Goal: Navigation & Orientation: Find specific page/section

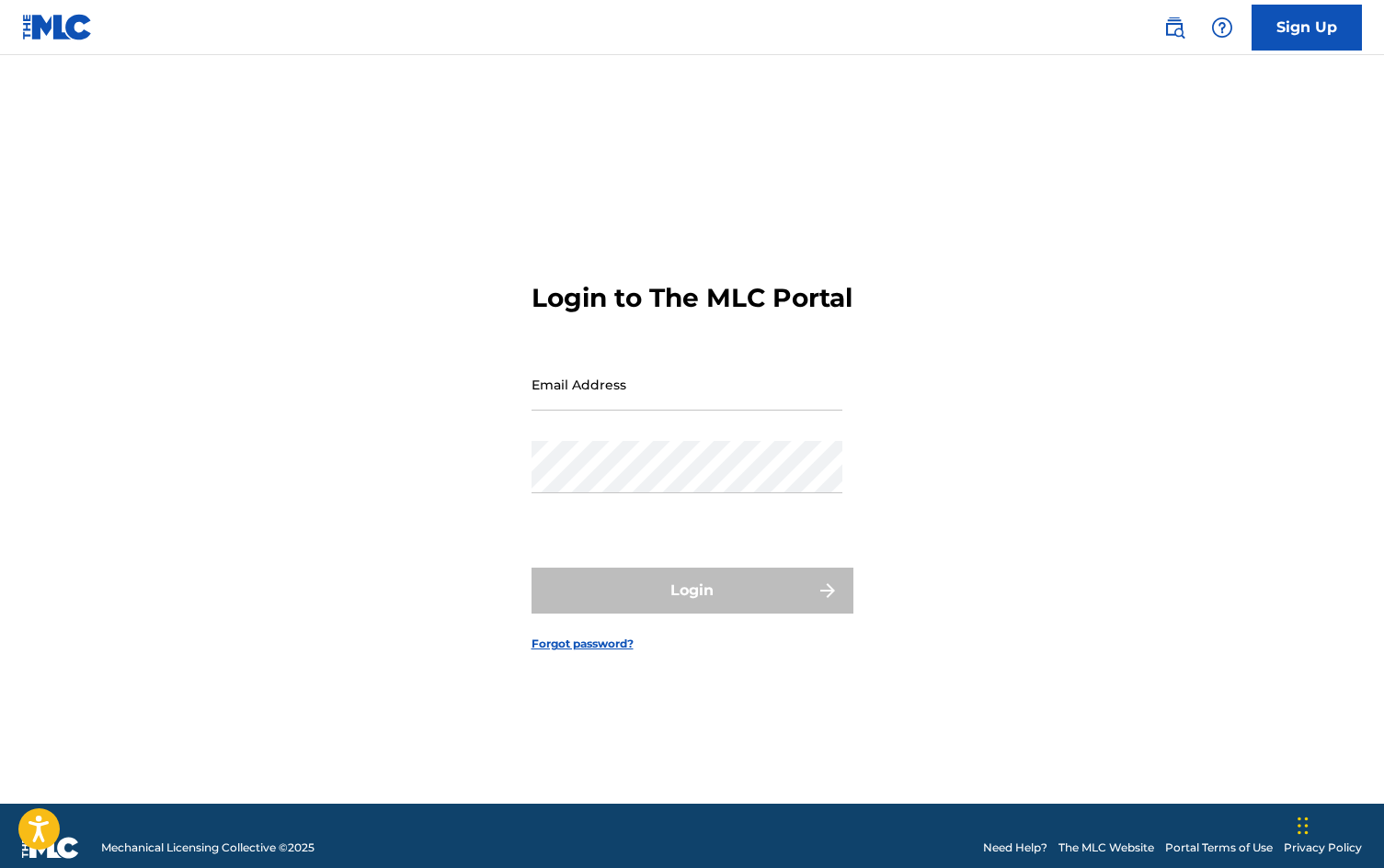
click at [616, 393] on input "Email Address" at bounding box center [686, 384] width 311 height 52
type input "[EMAIL_ADDRESS][DOMAIN_NAME]"
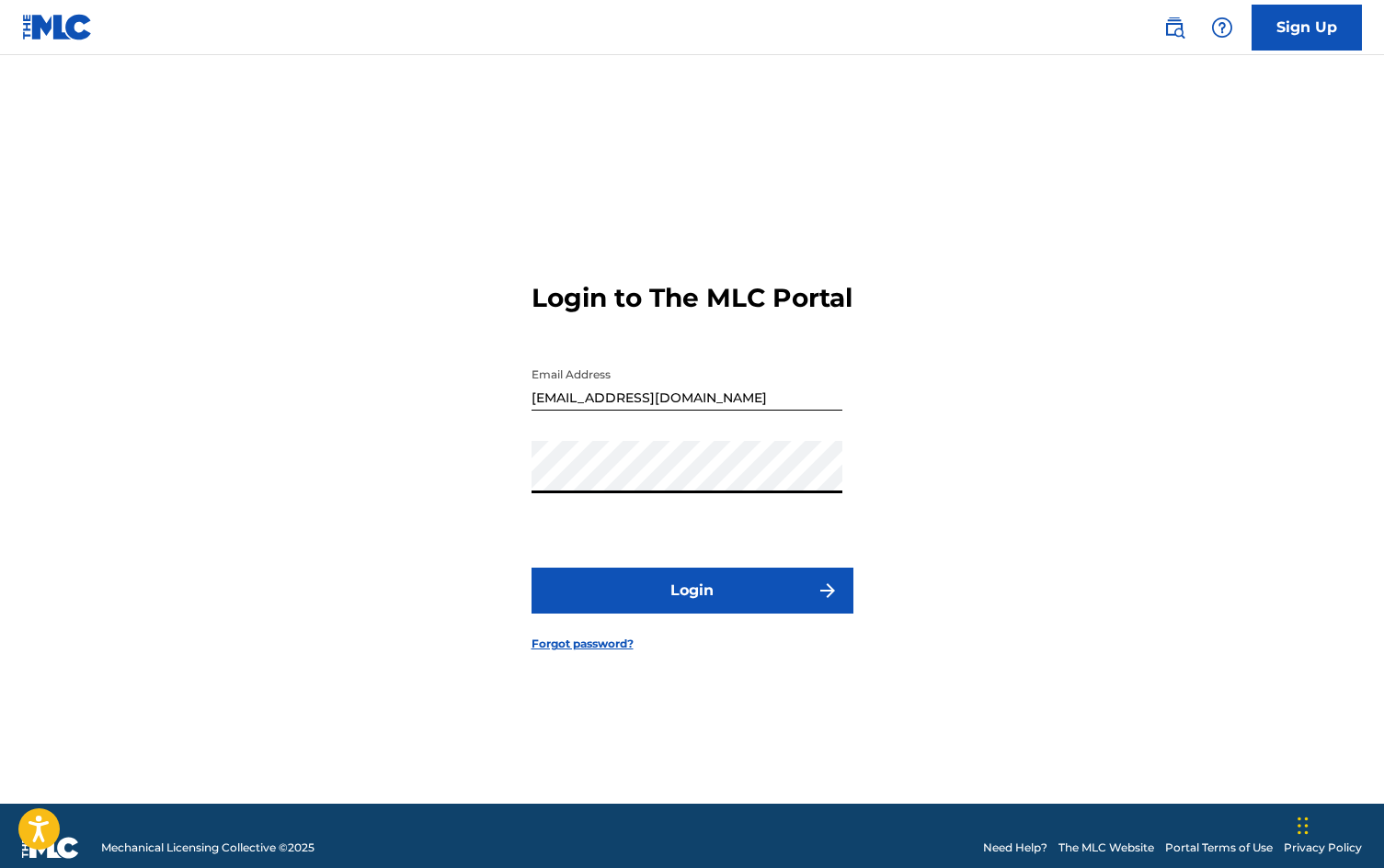
click at [531, 568] on button "Login" at bounding box center [692, 591] width 322 height 46
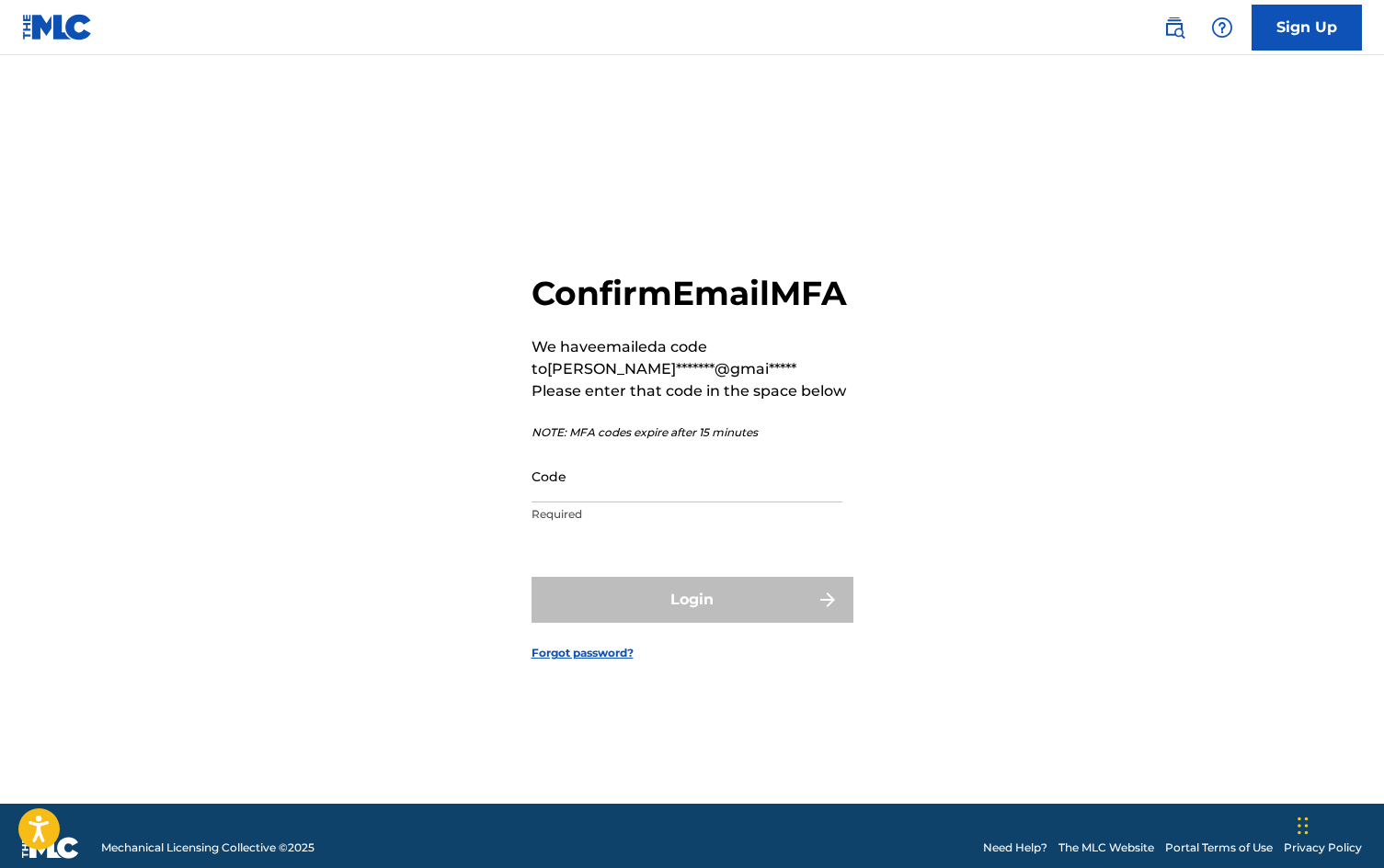
click at [625, 495] on input "Code" at bounding box center [686, 476] width 311 height 52
paste input "069340"
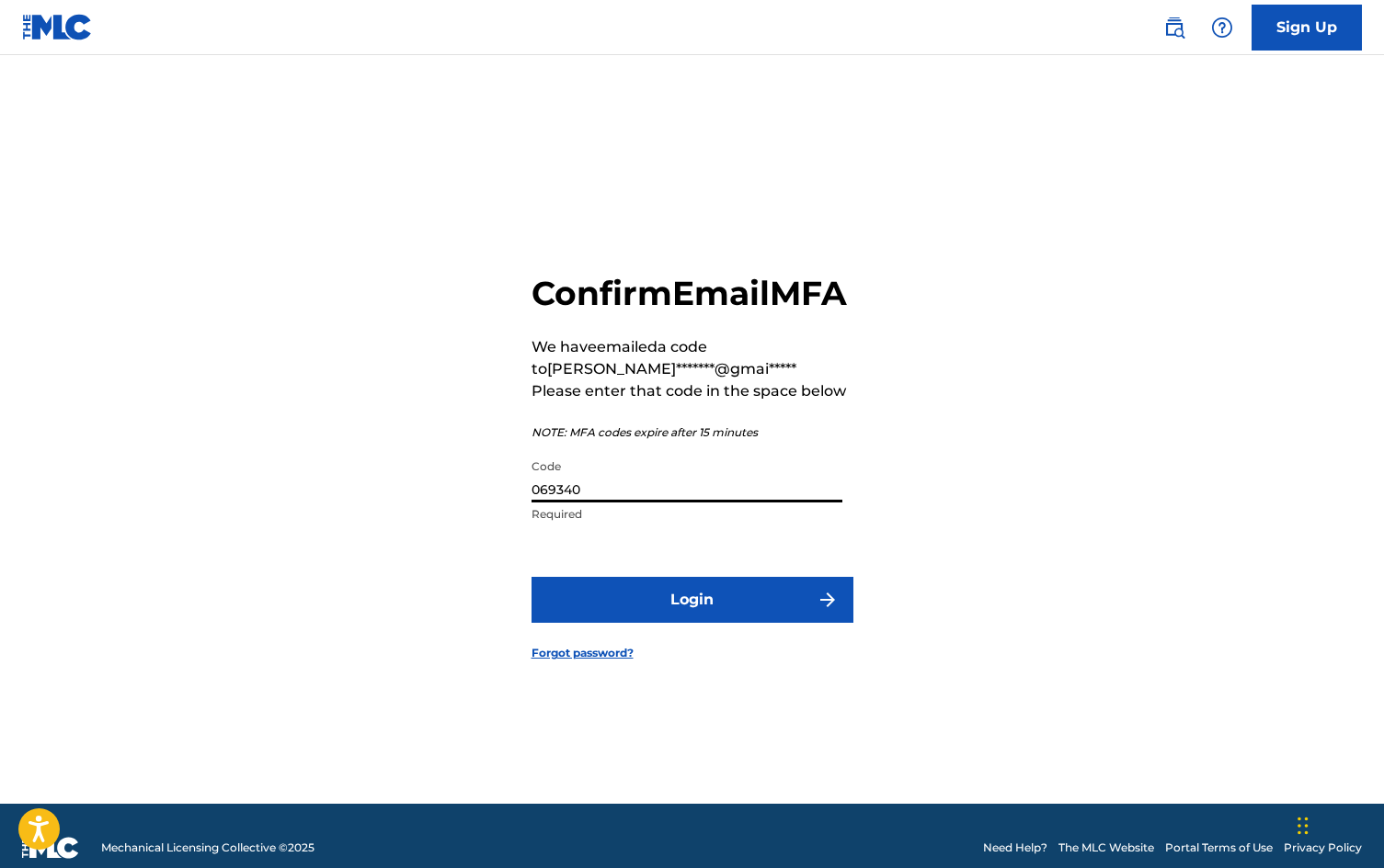
type input "069340"
click at [661, 611] on button "Login" at bounding box center [692, 600] width 322 height 46
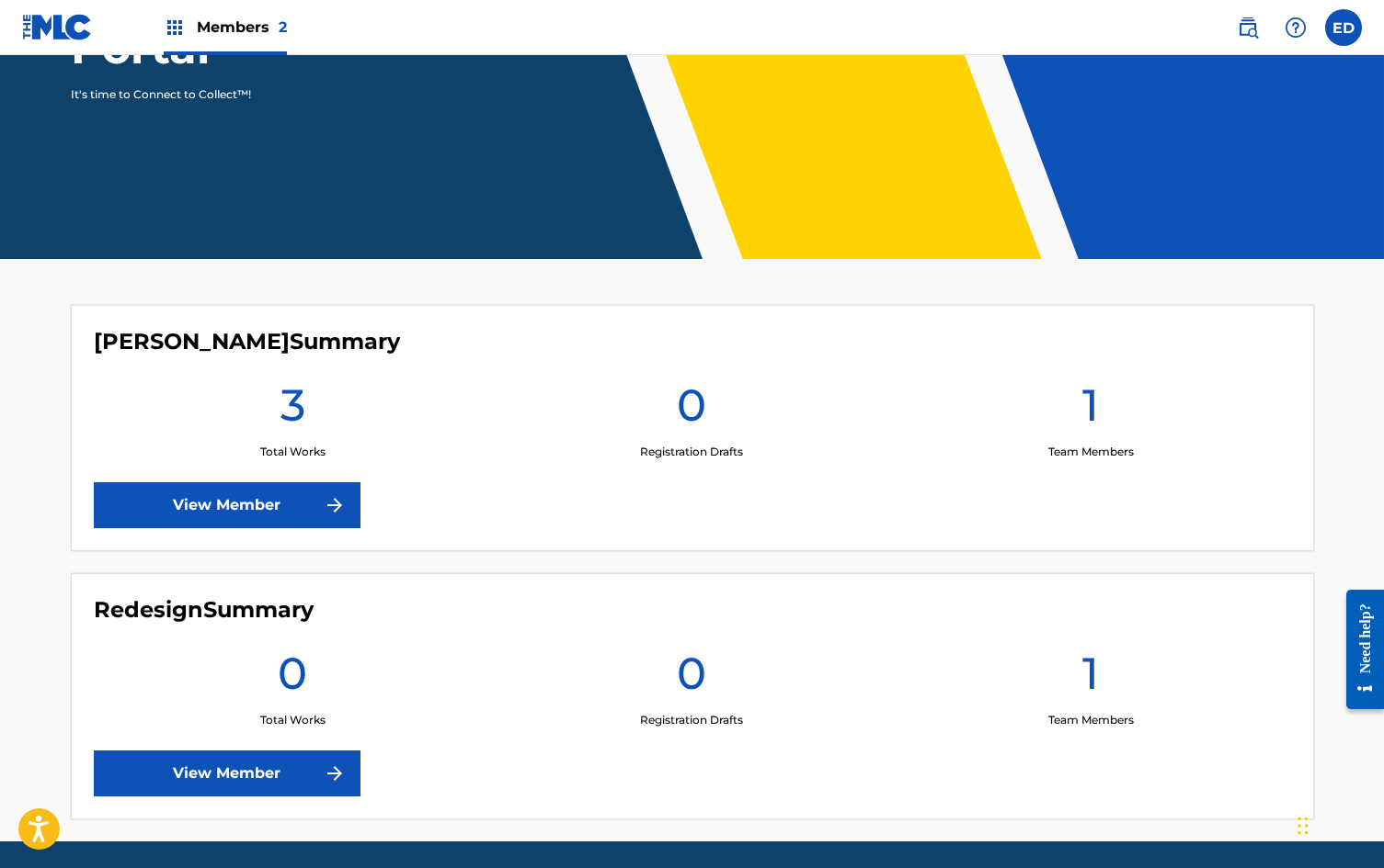
scroll to position [285, 0]
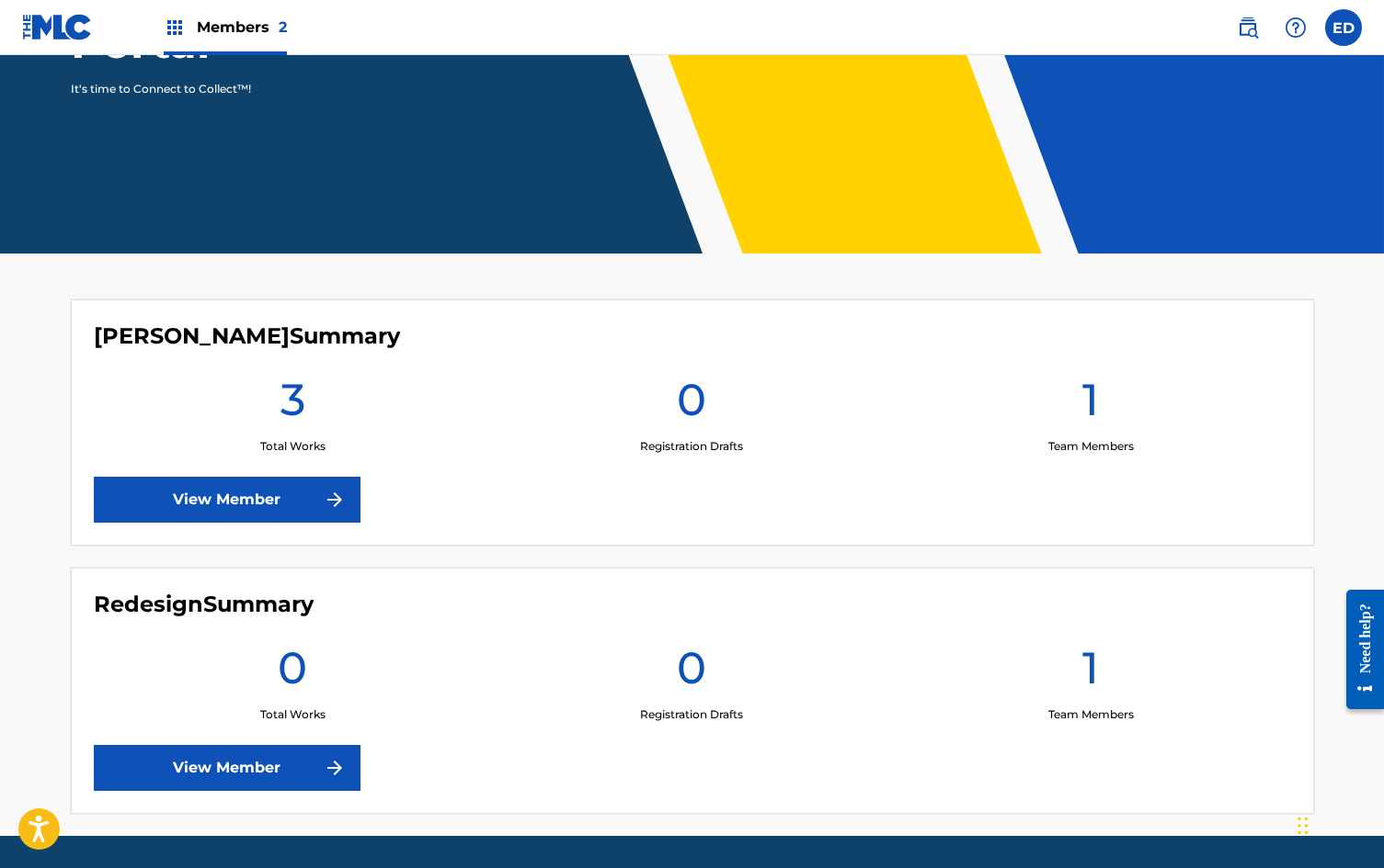
click at [341, 502] on img at bounding box center [335, 499] width 22 height 22
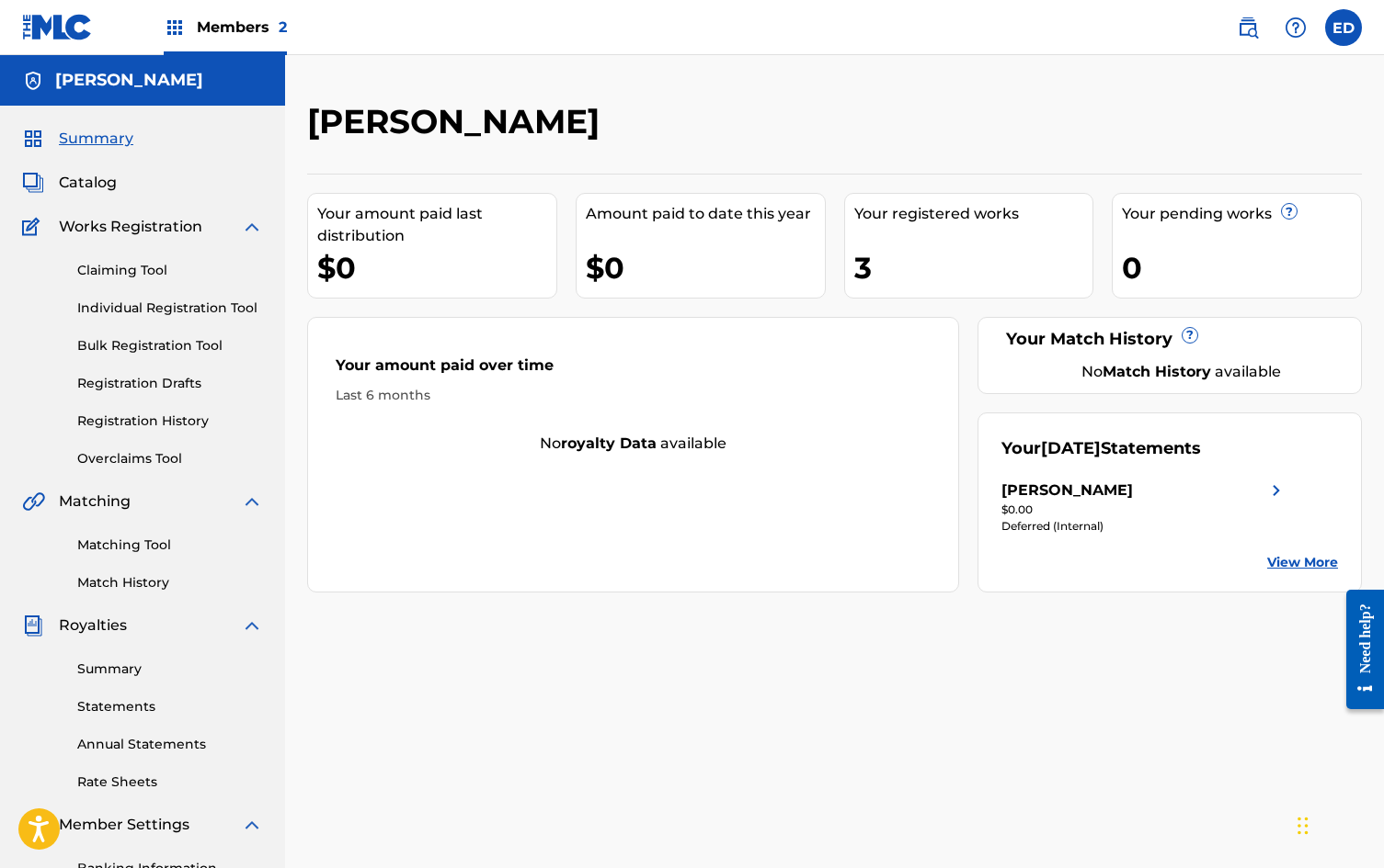
click at [1007, 239] on div "Your registered works 3" at bounding box center [968, 246] width 250 height 106
click at [142, 220] on span "Works Registration" at bounding box center [131, 227] width 143 height 22
click at [142, 268] on link "Claiming Tool" at bounding box center [170, 271] width 186 height 19
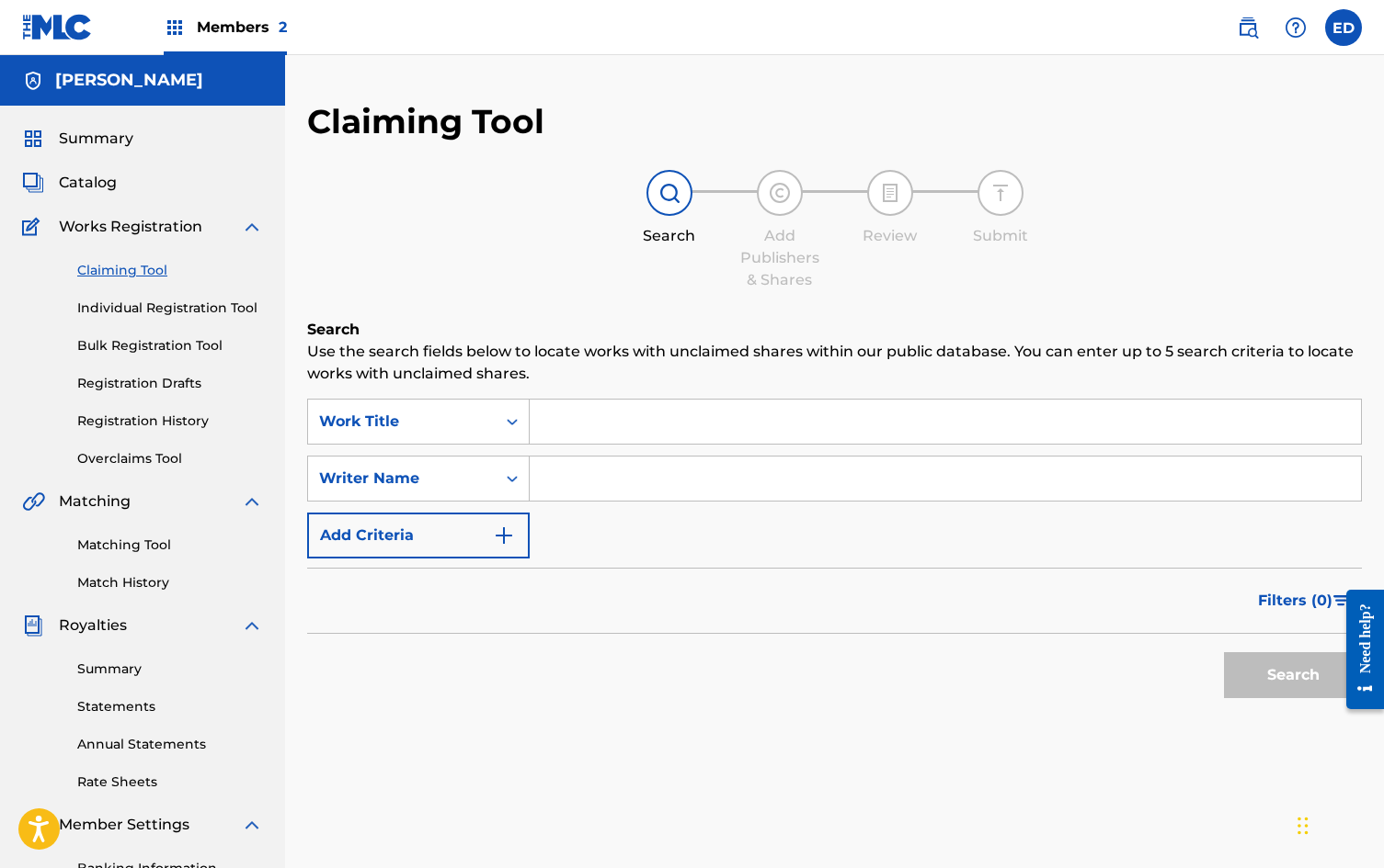
click at [606, 402] on input "Search Form" at bounding box center [946, 422] width 831 height 44
click at [163, 304] on link "Individual Registration Tool" at bounding box center [170, 308] width 186 height 19
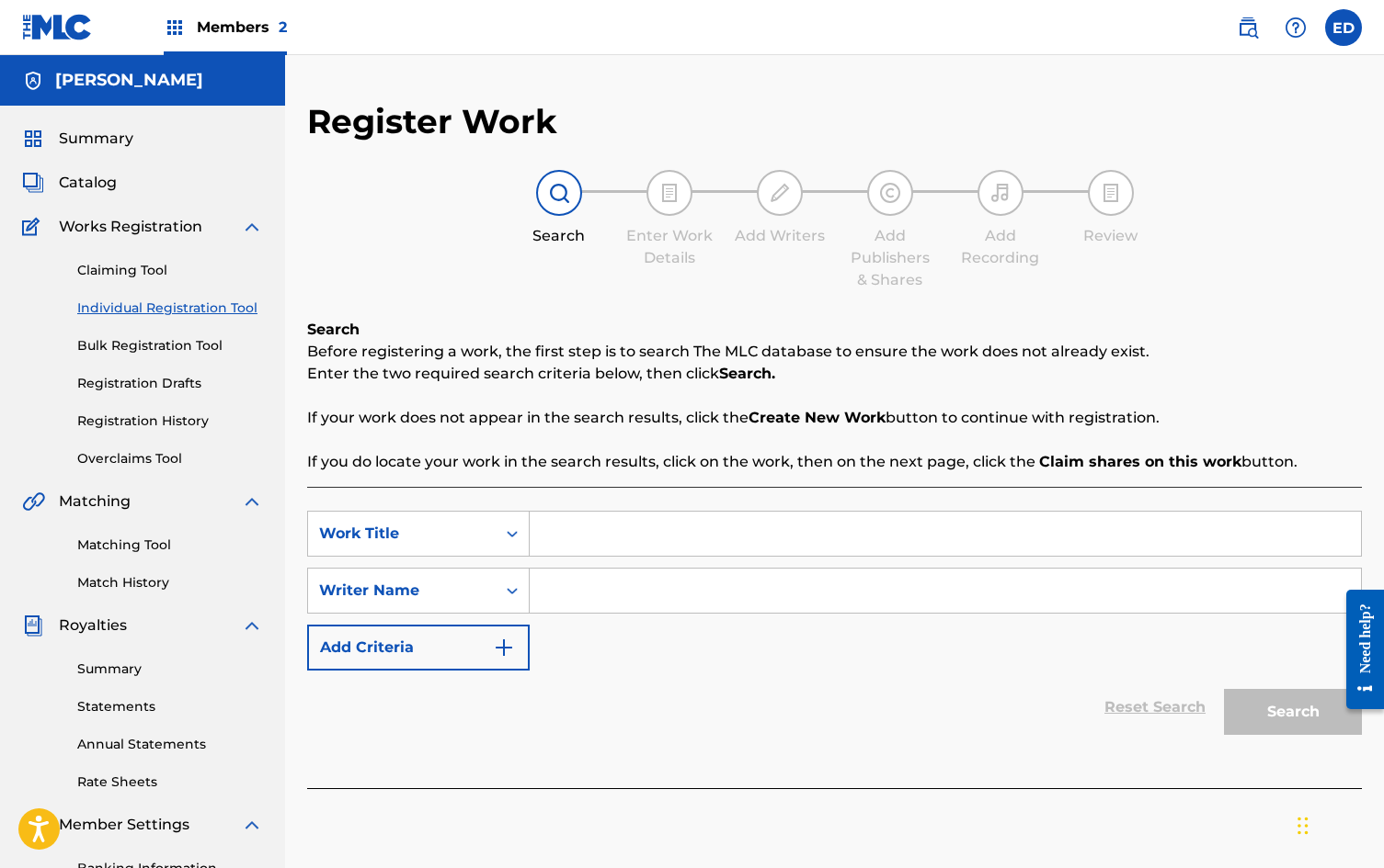
click at [90, 149] on span "Summary" at bounding box center [96, 138] width 74 height 22
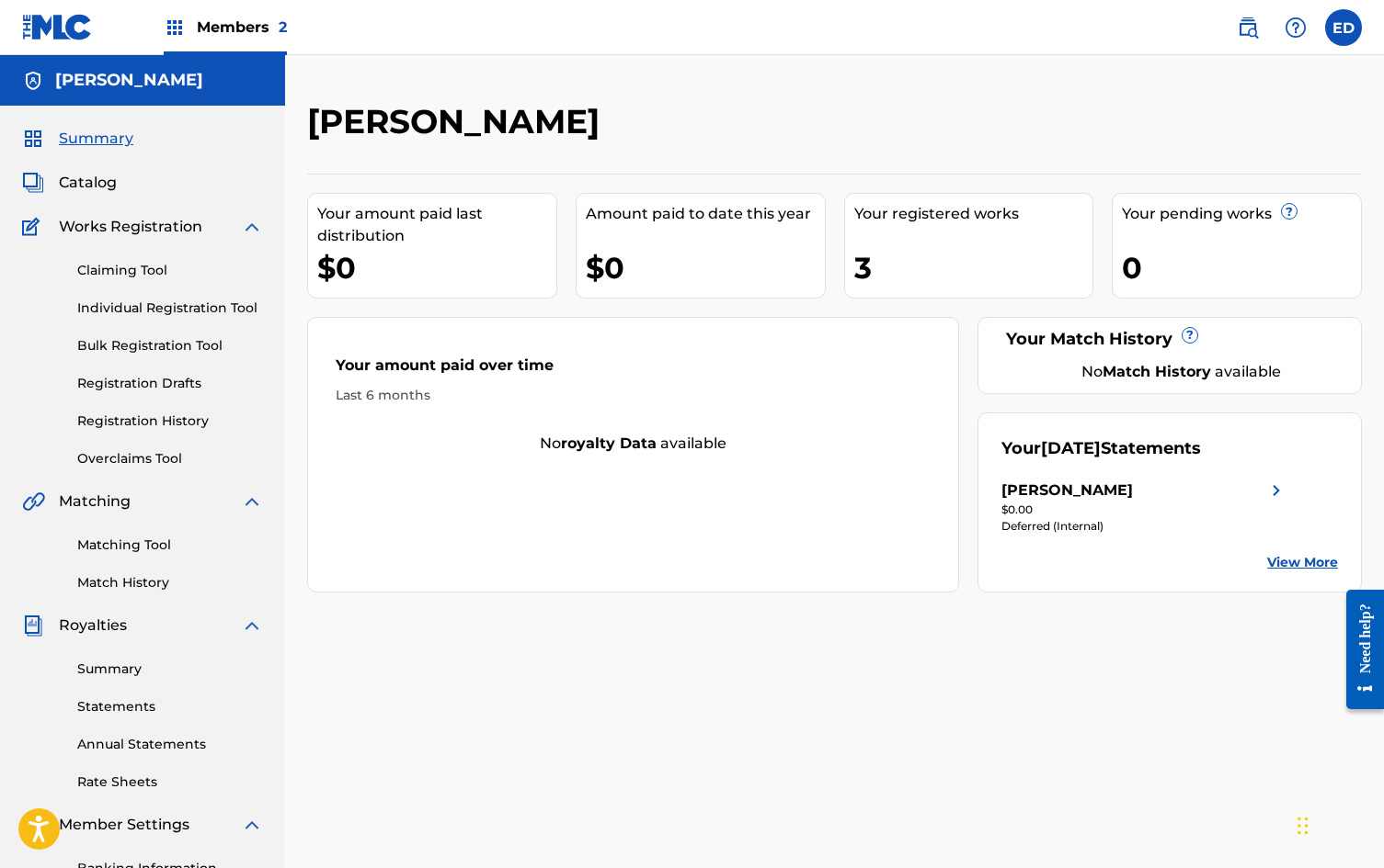
click at [92, 178] on span "Catalog" at bounding box center [88, 182] width 58 height 22
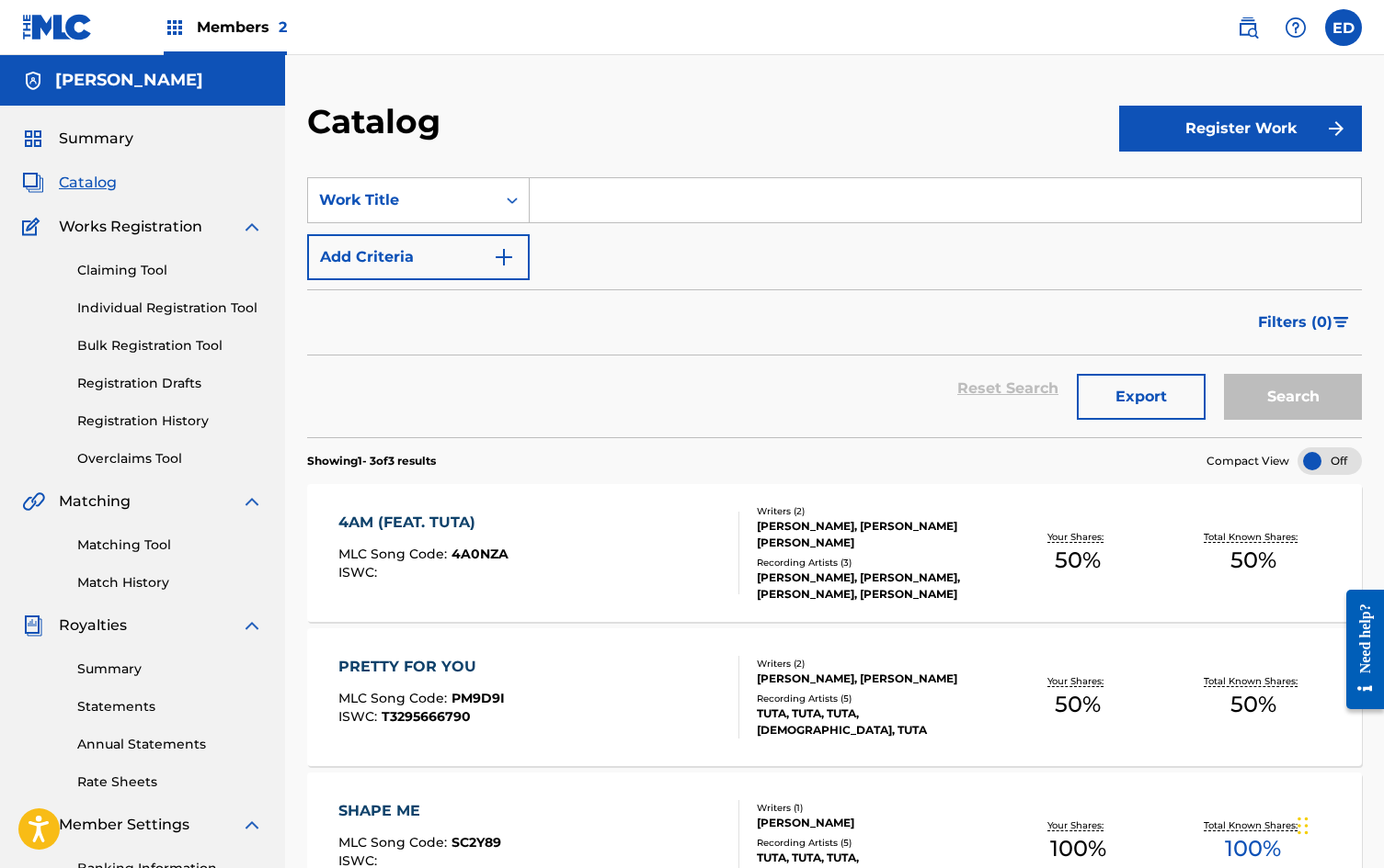
click at [1343, 40] on label at bounding box center [1343, 28] width 37 height 37
click at [1343, 28] on input "ED [PERSON_NAME] [PERSON_NAME][EMAIL_ADDRESS][DOMAIN_NAME] Notification Prefere…" at bounding box center [1343, 28] width 0 height 0
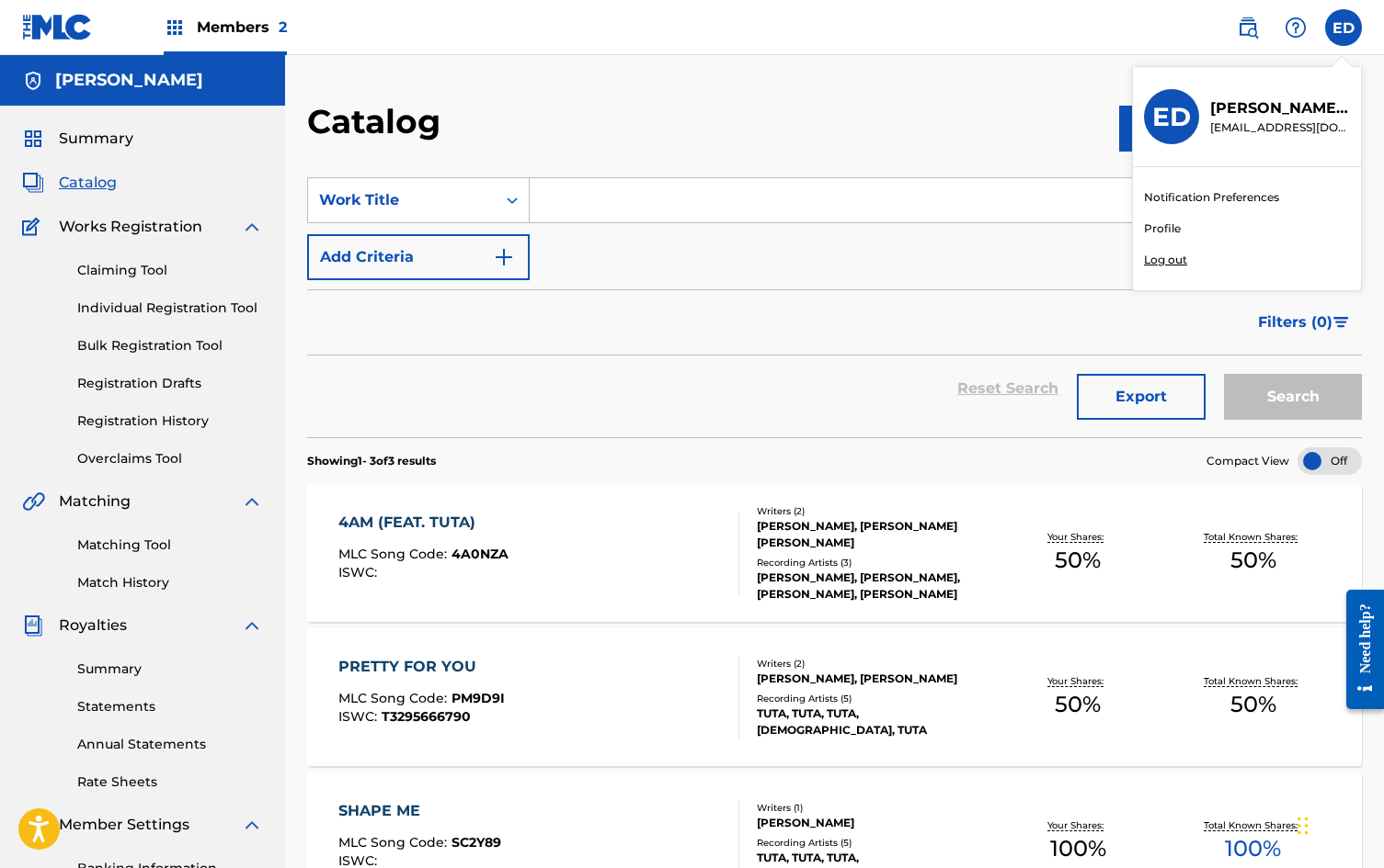
click at [1241, 25] on img at bounding box center [1247, 27] width 22 height 22
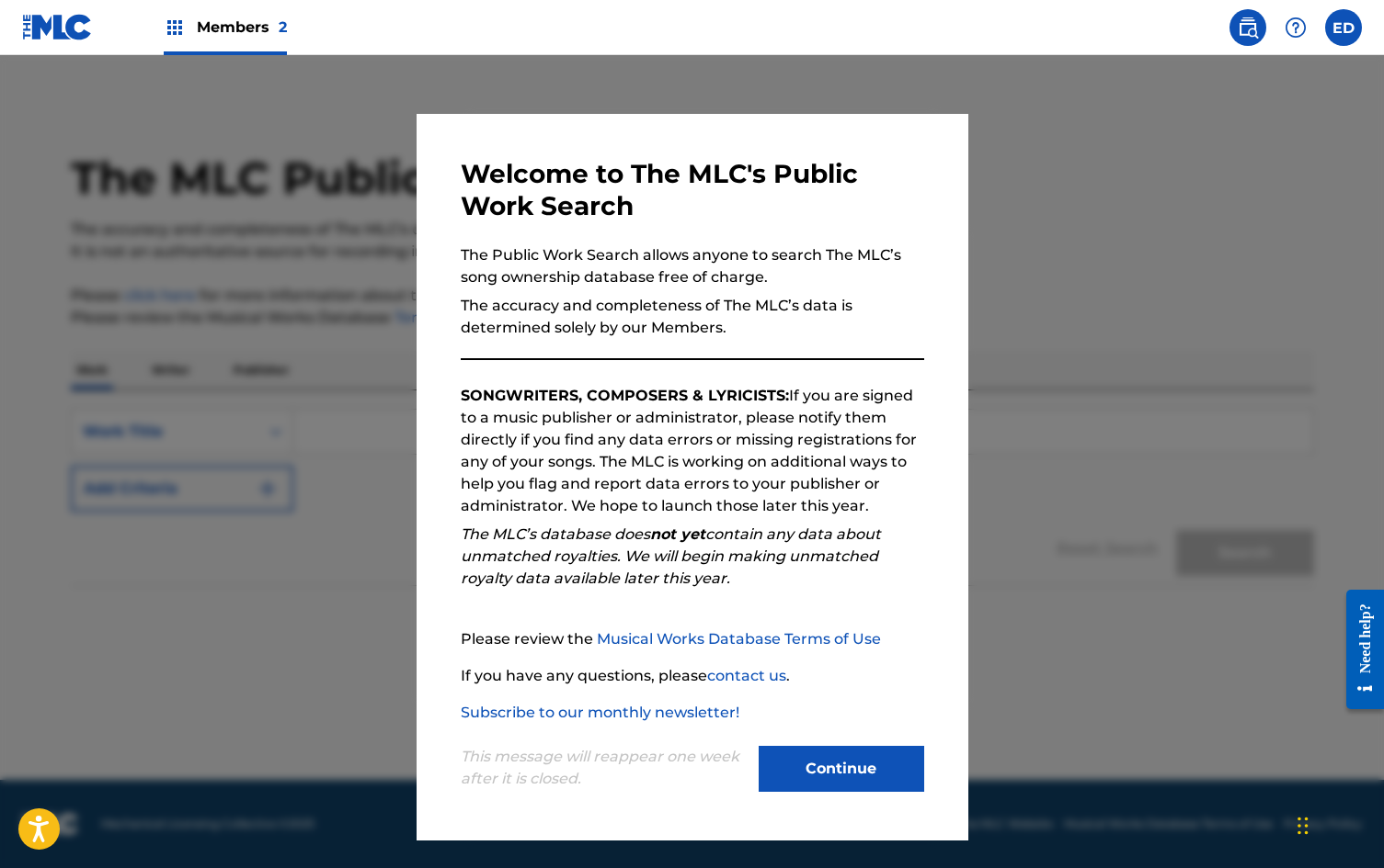
click at [850, 749] on button "Continue" at bounding box center [842, 769] width 166 height 46
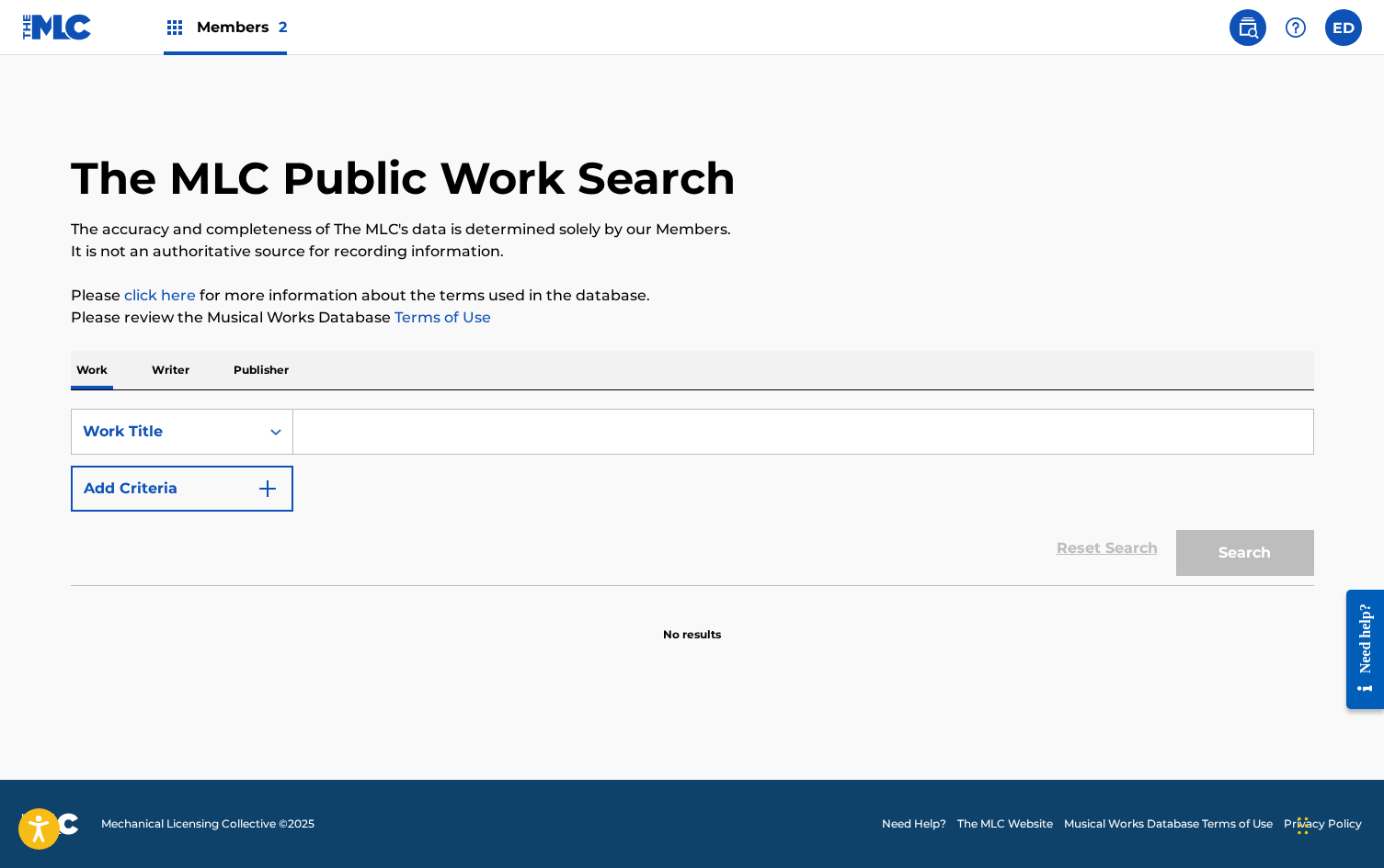
click at [356, 429] on input "Search Form" at bounding box center [804, 432] width 1020 height 44
click at [1341, 33] on label at bounding box center [1343, 28] width 37 height 37
click at [1343, 28] on input "ED [PERSON_NAME] [PERSON_NAME][EMAIL_ADDRESS][DOMAIN_NAME] Notification Prefere…" at bounding box center [1343, 28] width 0 height 0
click at [217, 50] on div "Members 2" at bounding box center [225, 27] width 123 height 54
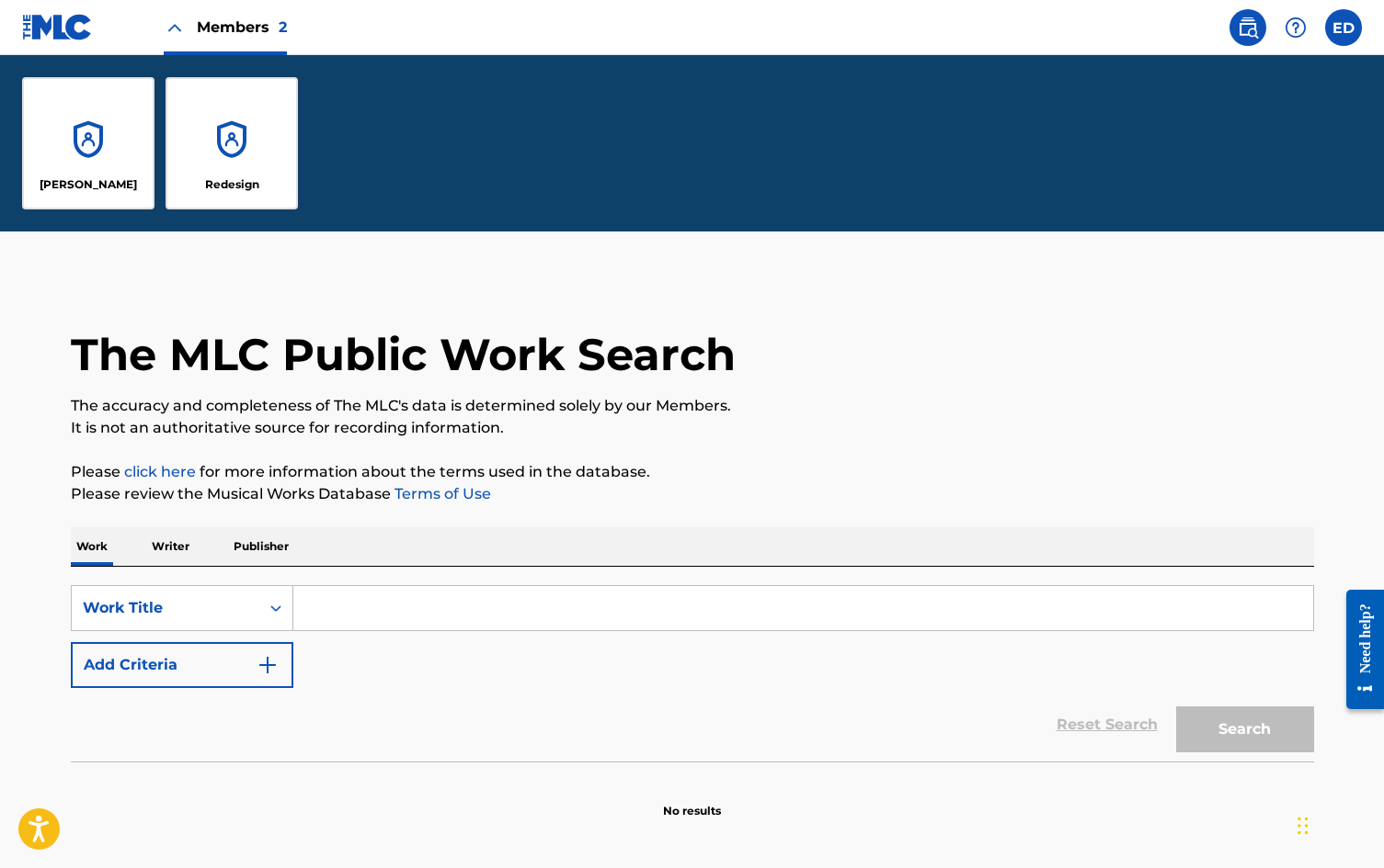
click at [174, 29] on img at bounding box center [174, 27] width 22 height 22
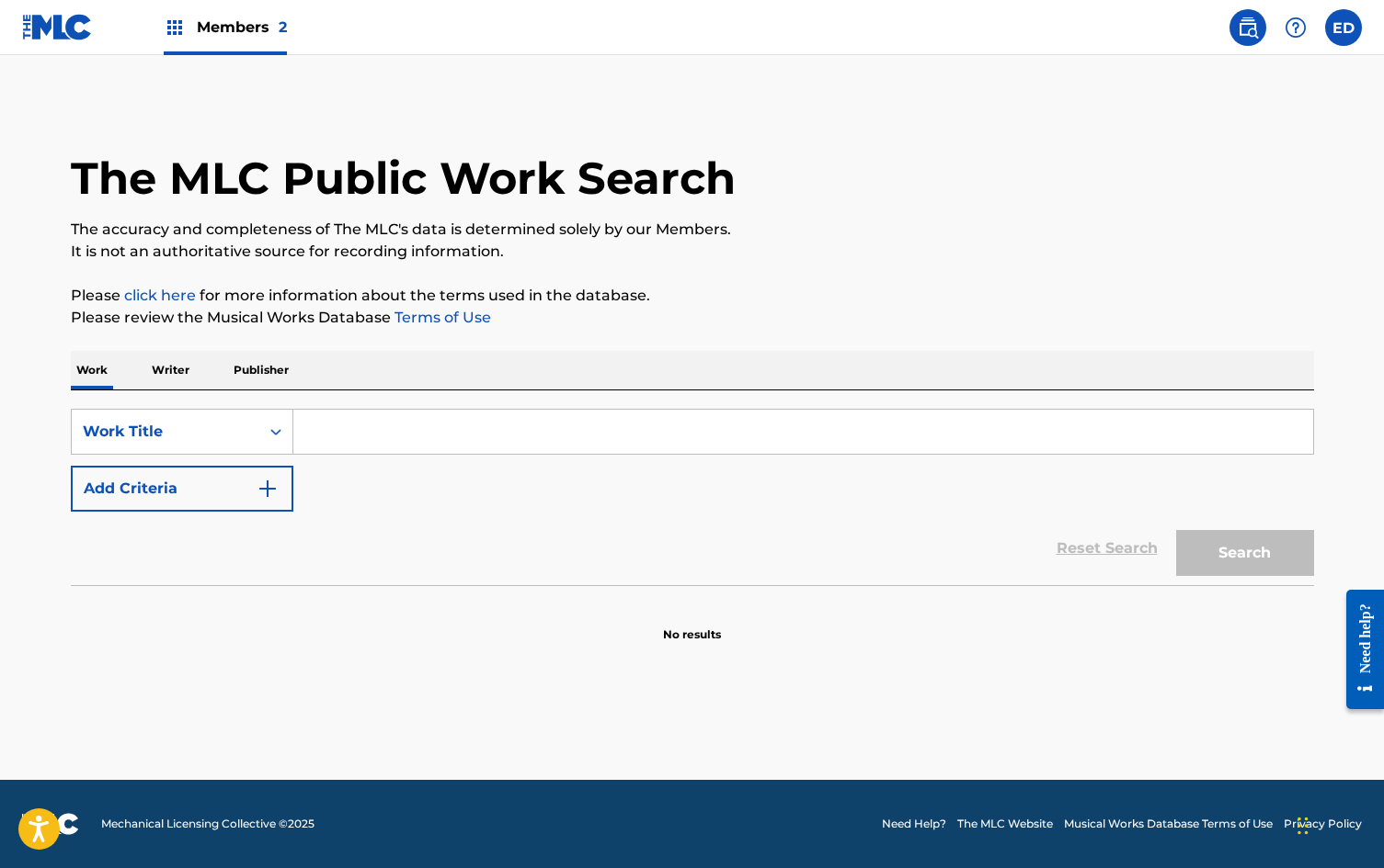
click at [174, 29] on img at bounding box center [174, 27] width 22 height 22
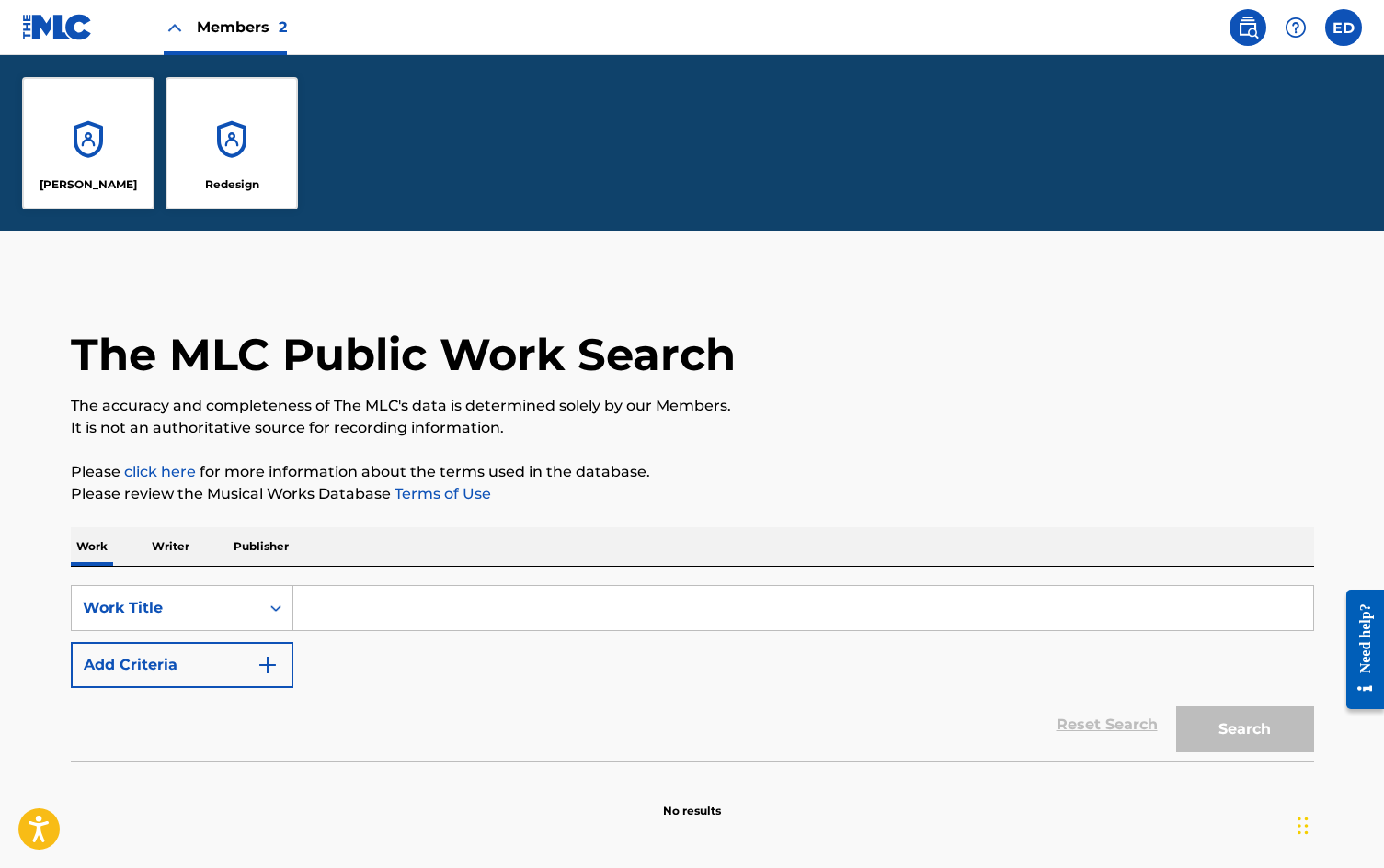
click at [92, 143] on div "[PERSON_NAME]" at bounding box center [88, 143] width 132 height 132
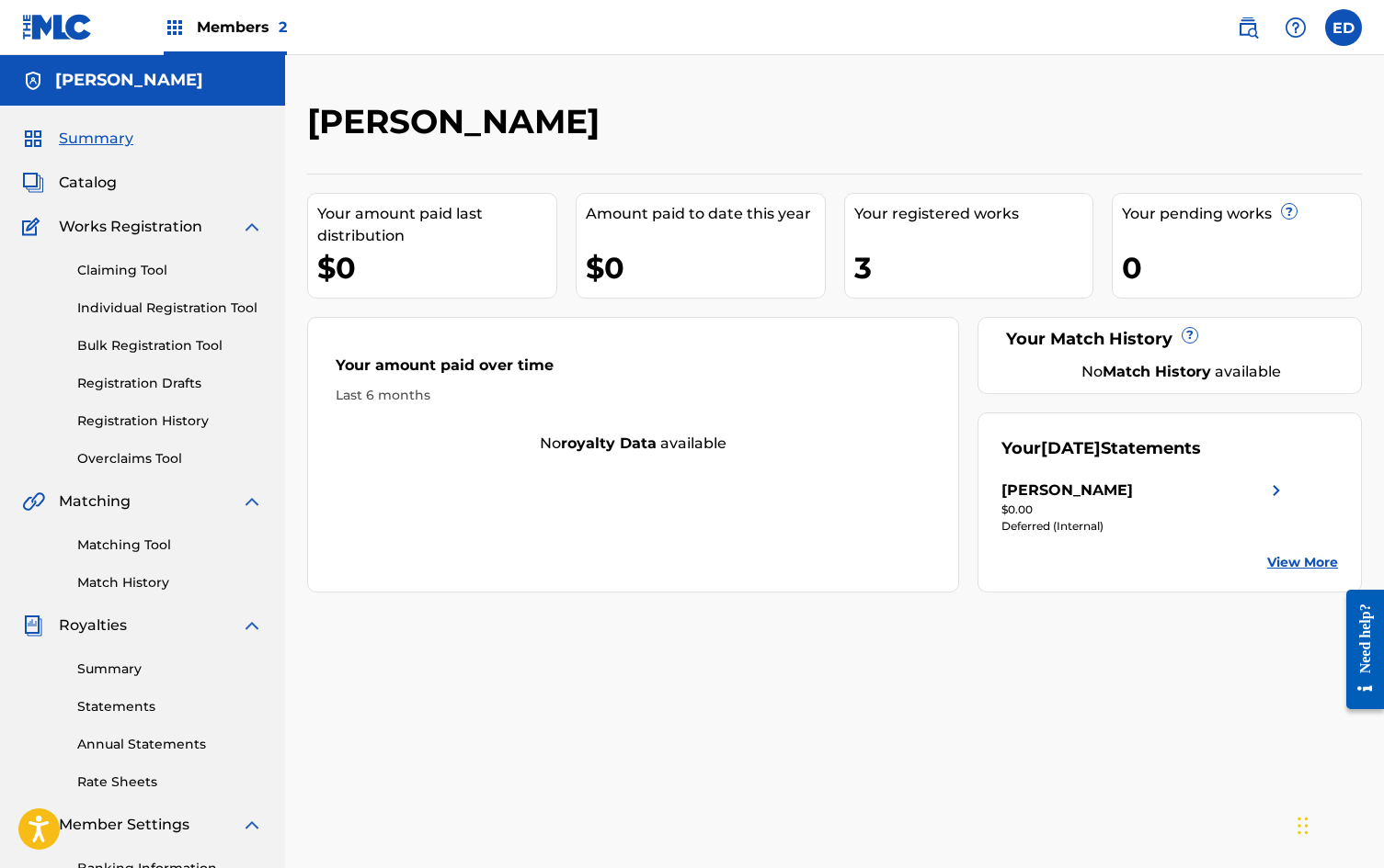
click at [964, 247] on div "3" at bounding box center [973, 267] width 239 height 41
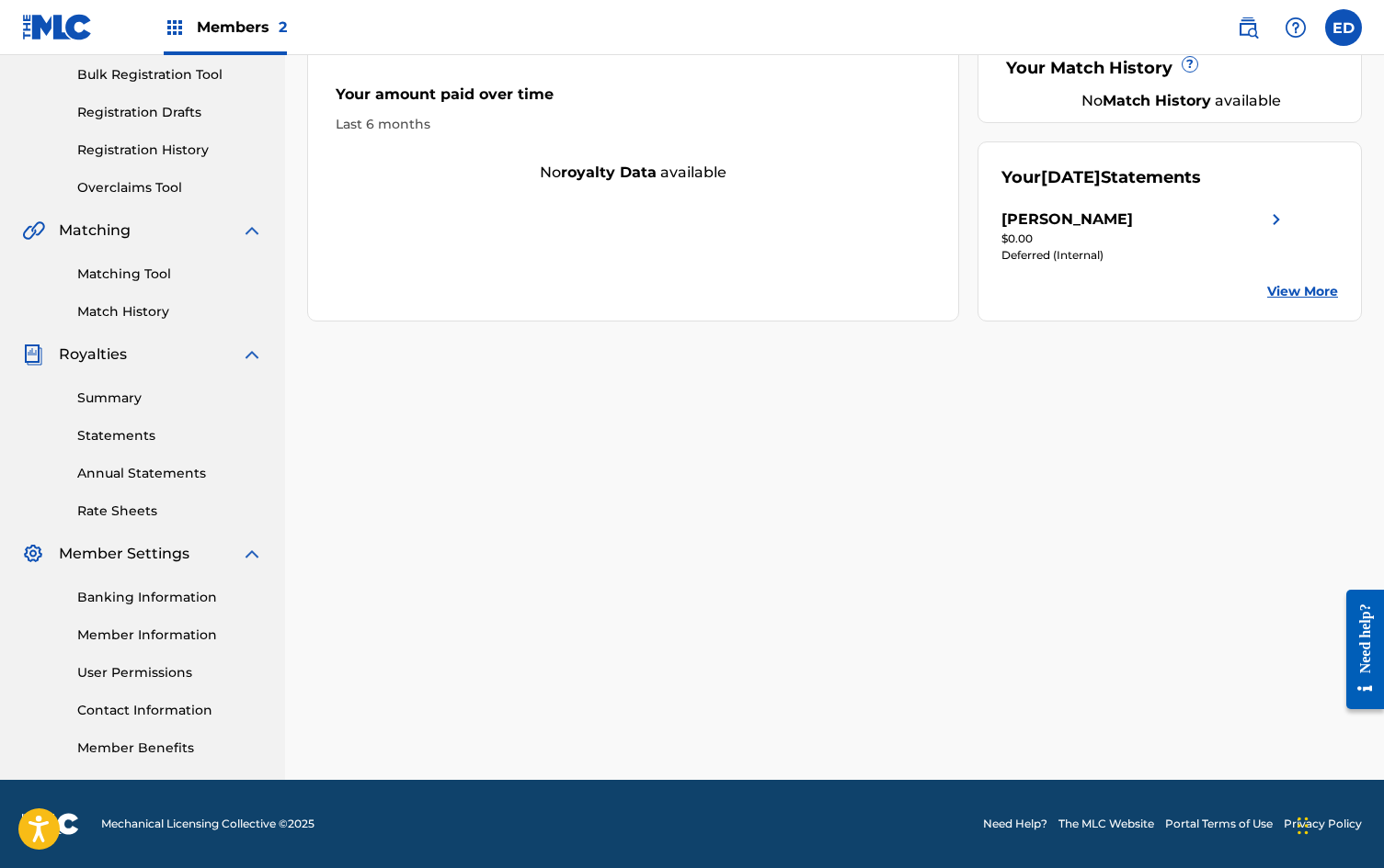
scroll to position [266, 0]
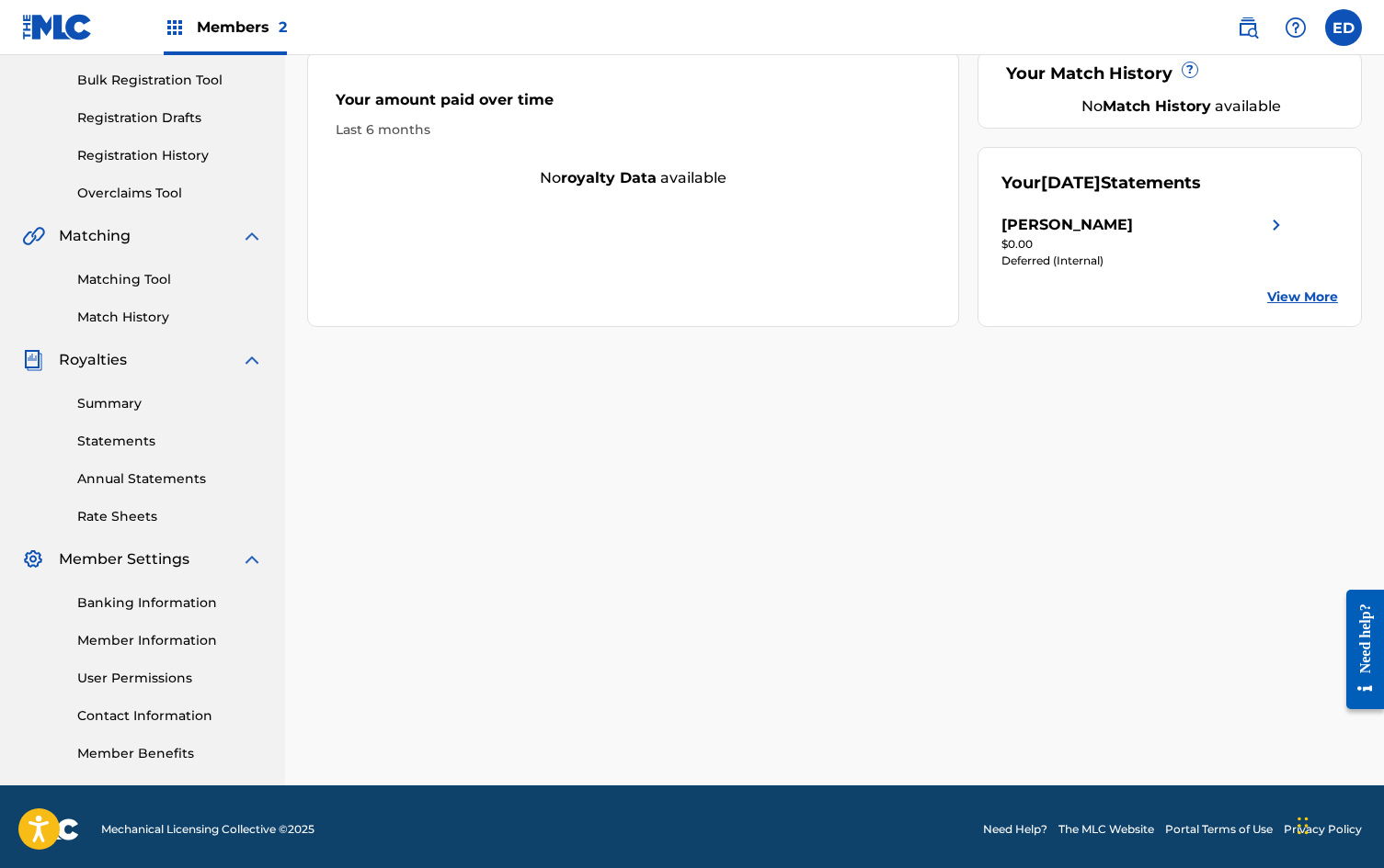
click at [168, 641] on link "Member Information" at bounding box center [170, 641] width 186 height 19
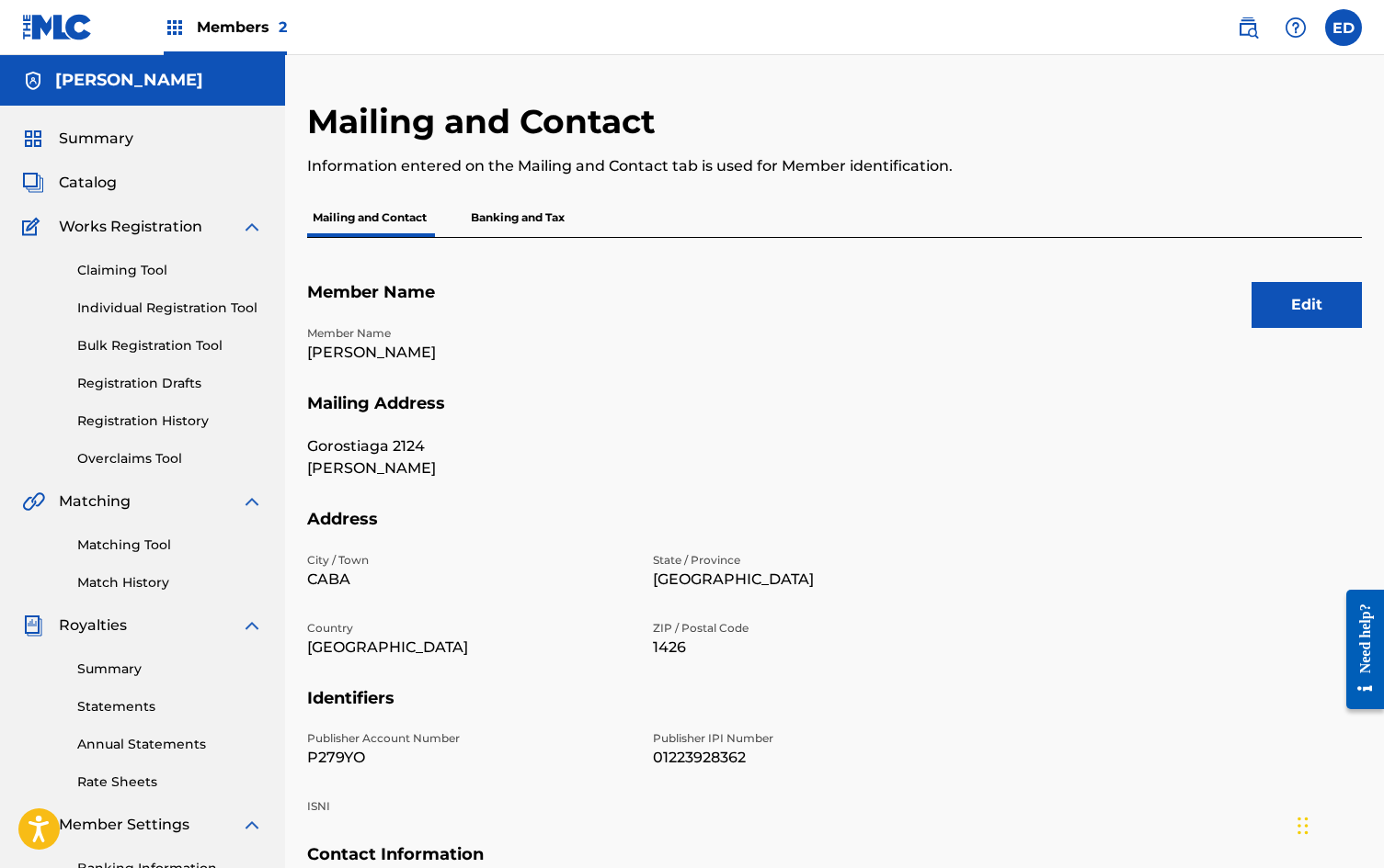
click at [103, 139] on span "Summary" at bounding box center [96, 138] width 74 height 22
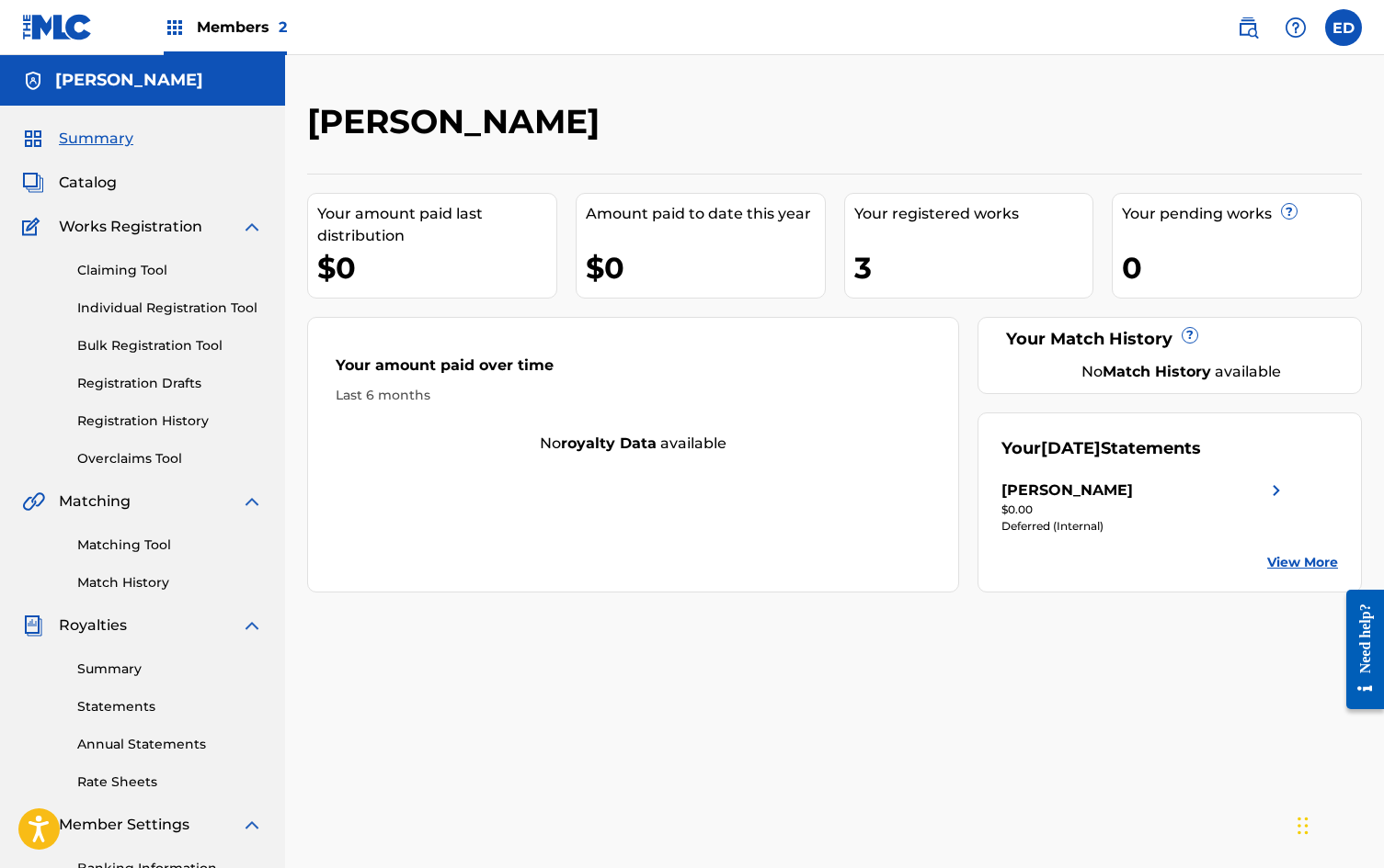
click at [92, 199] on div "Summary Catalog Works Registration Claiming Tool Individual Registration Tool B…" at bounding box center [142, 578] width 285 height 945
click at [92, 195] on div "Summary Catalog Works Registration Claiming Tool Individual Registration Tool B…" at bounding box center [142, 578] width 285 height 945
click at [102, 176] on span "Catalog" at bounding box center [88, 182] width 58 height 22
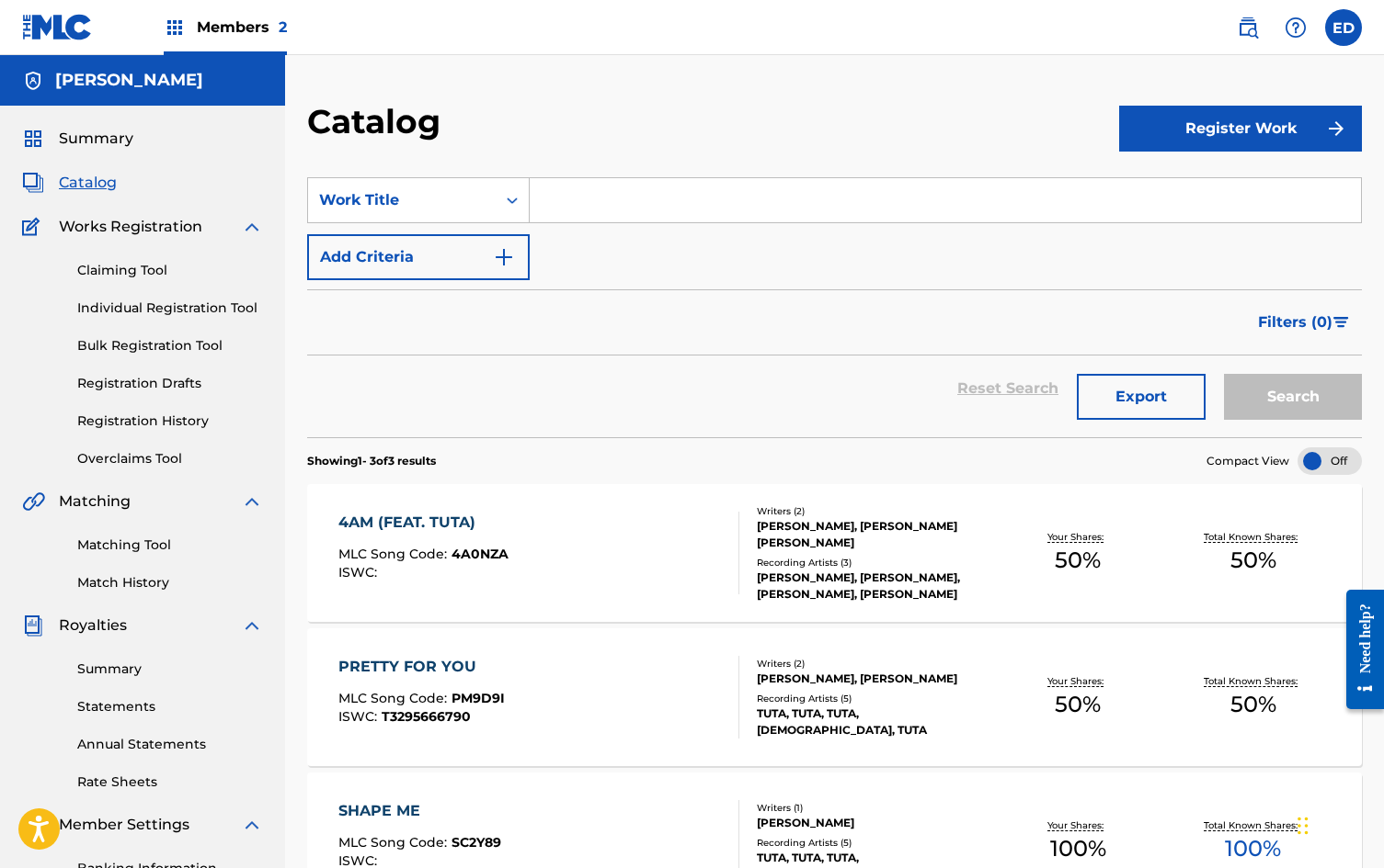
click at [270, 19] on span "Members 2" at bounding box center [241, 27] width 91 height 21
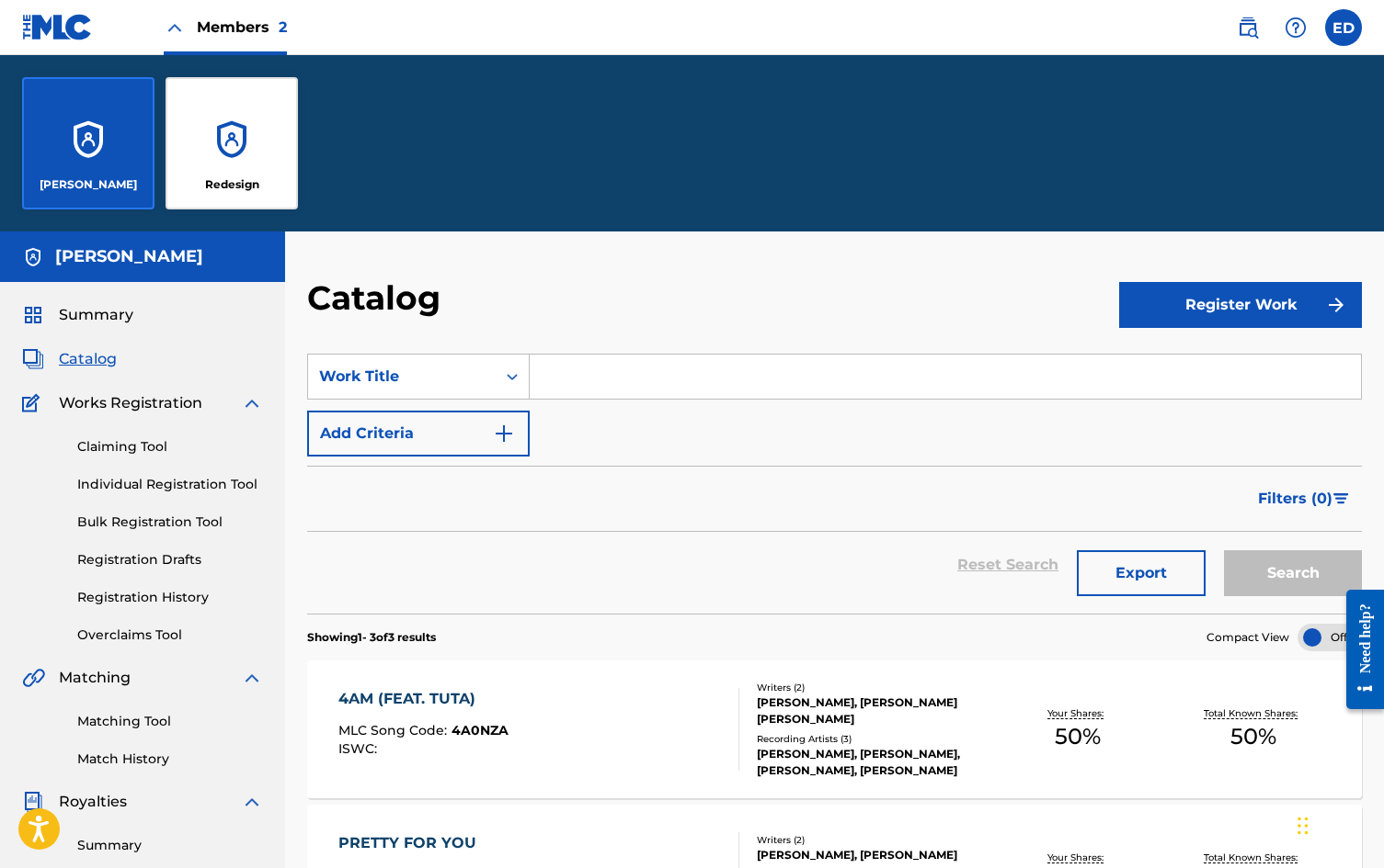
click at [251, 111] on div "Redesign" at bounding box center [232, 143] width 132 height 132
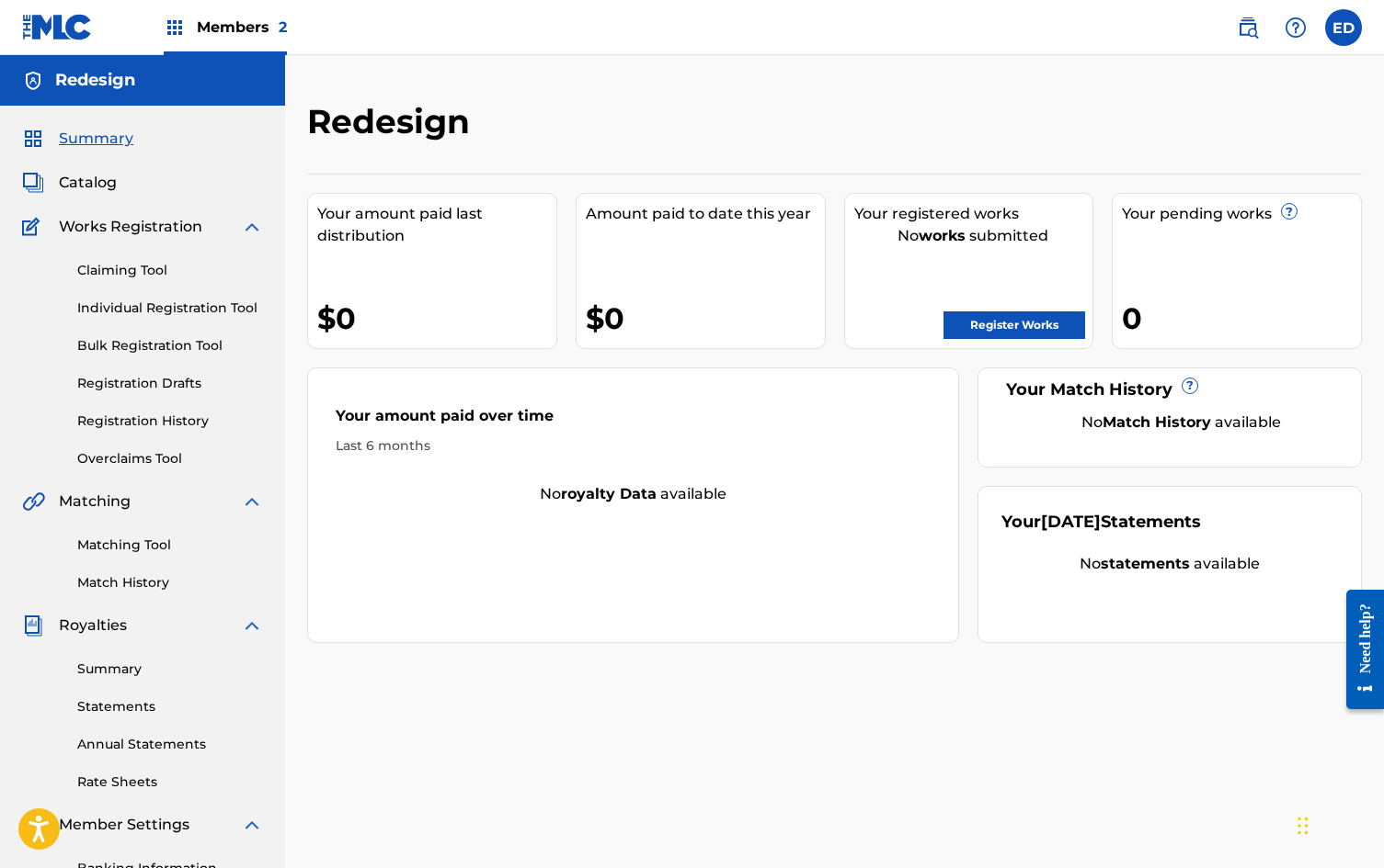
click at [249, 25] on span "Members 2" at bounding box center [241, 27] width 91 height 21
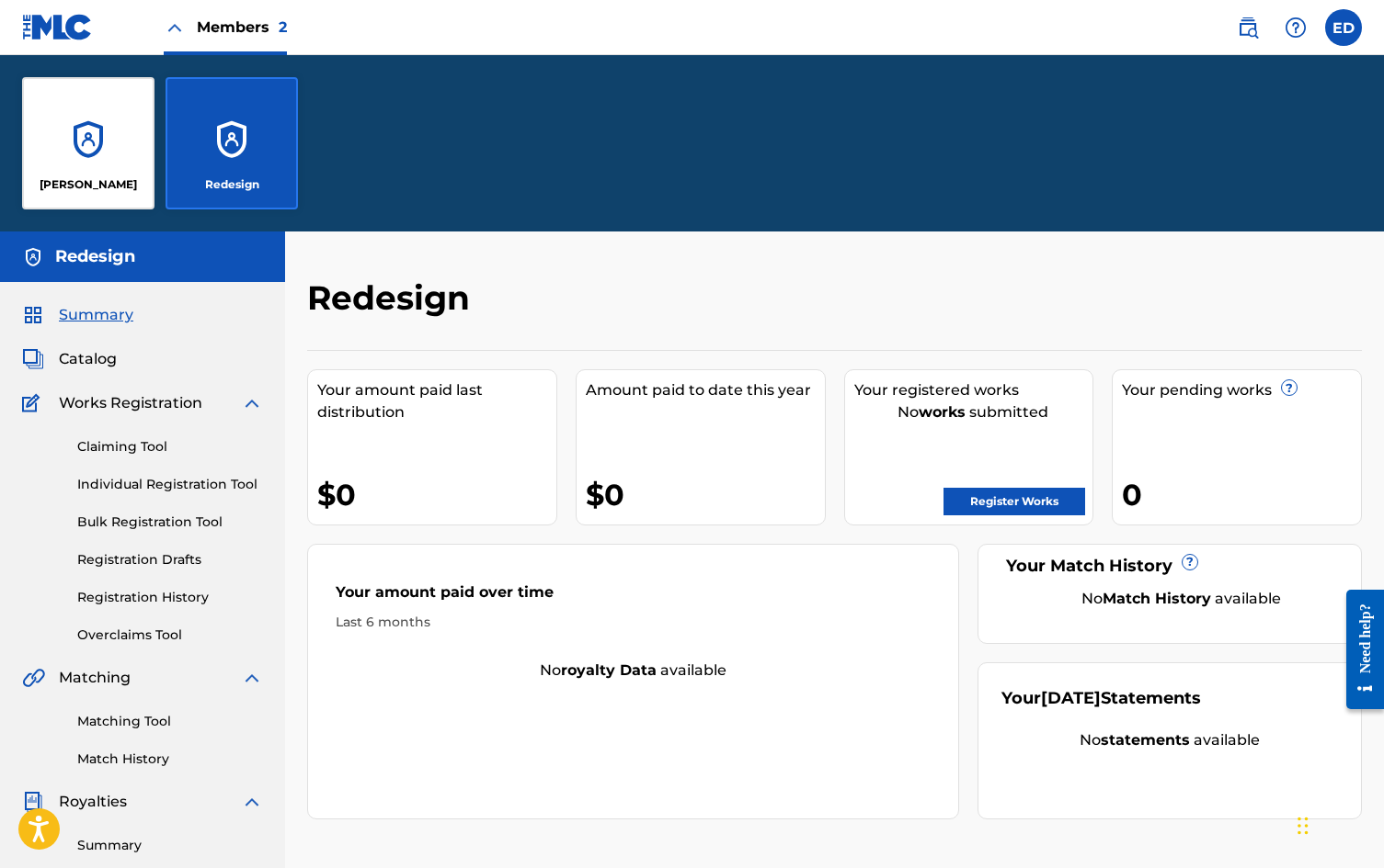
click at [112, 178] on p "[PERSON_NAME]" at bounding box center [88, 184] width 97 height 16
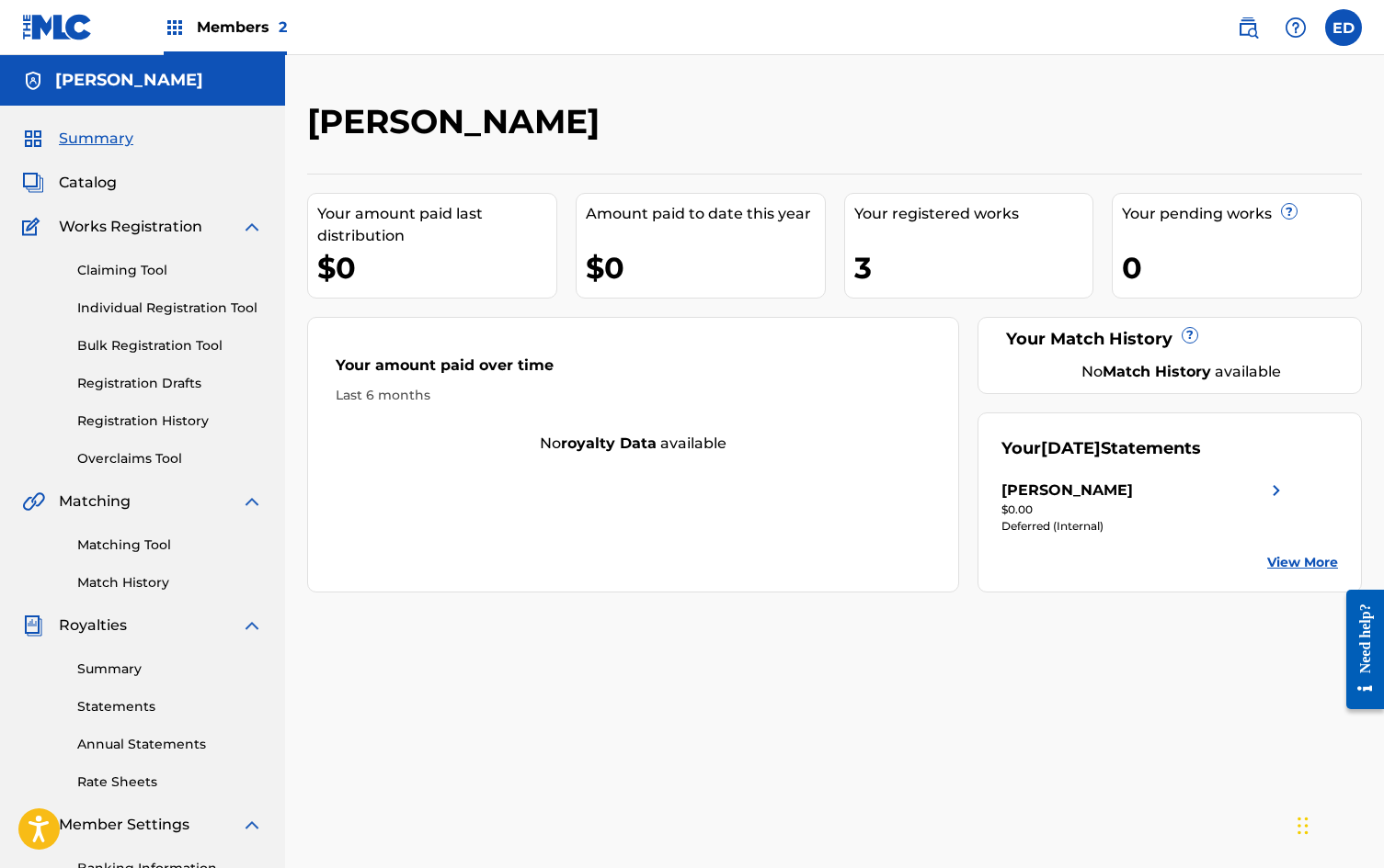
click at [939, 279] on div "3" at bounding box center [973, 267] width 239 height 41
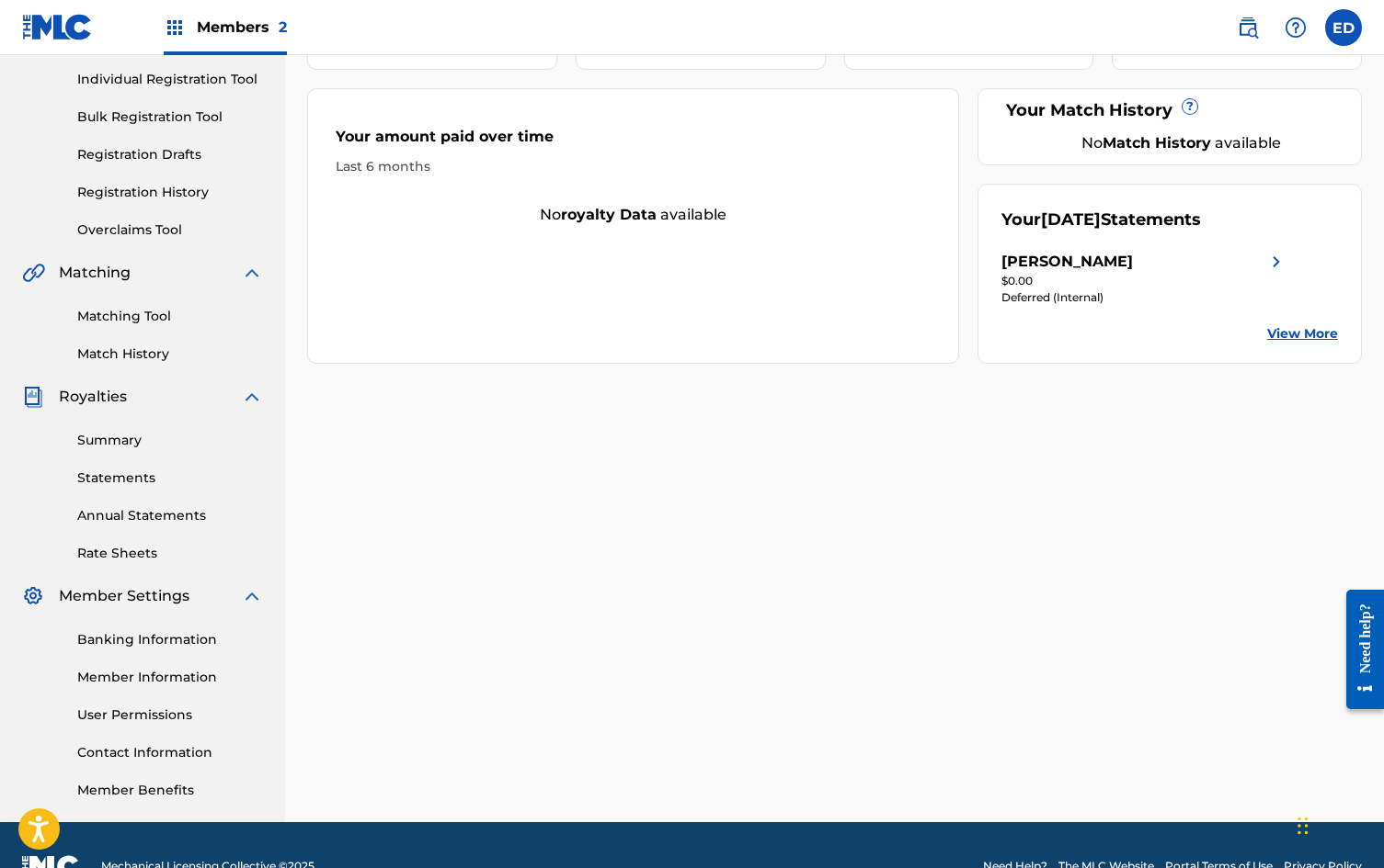
scroll to position [272, 0]
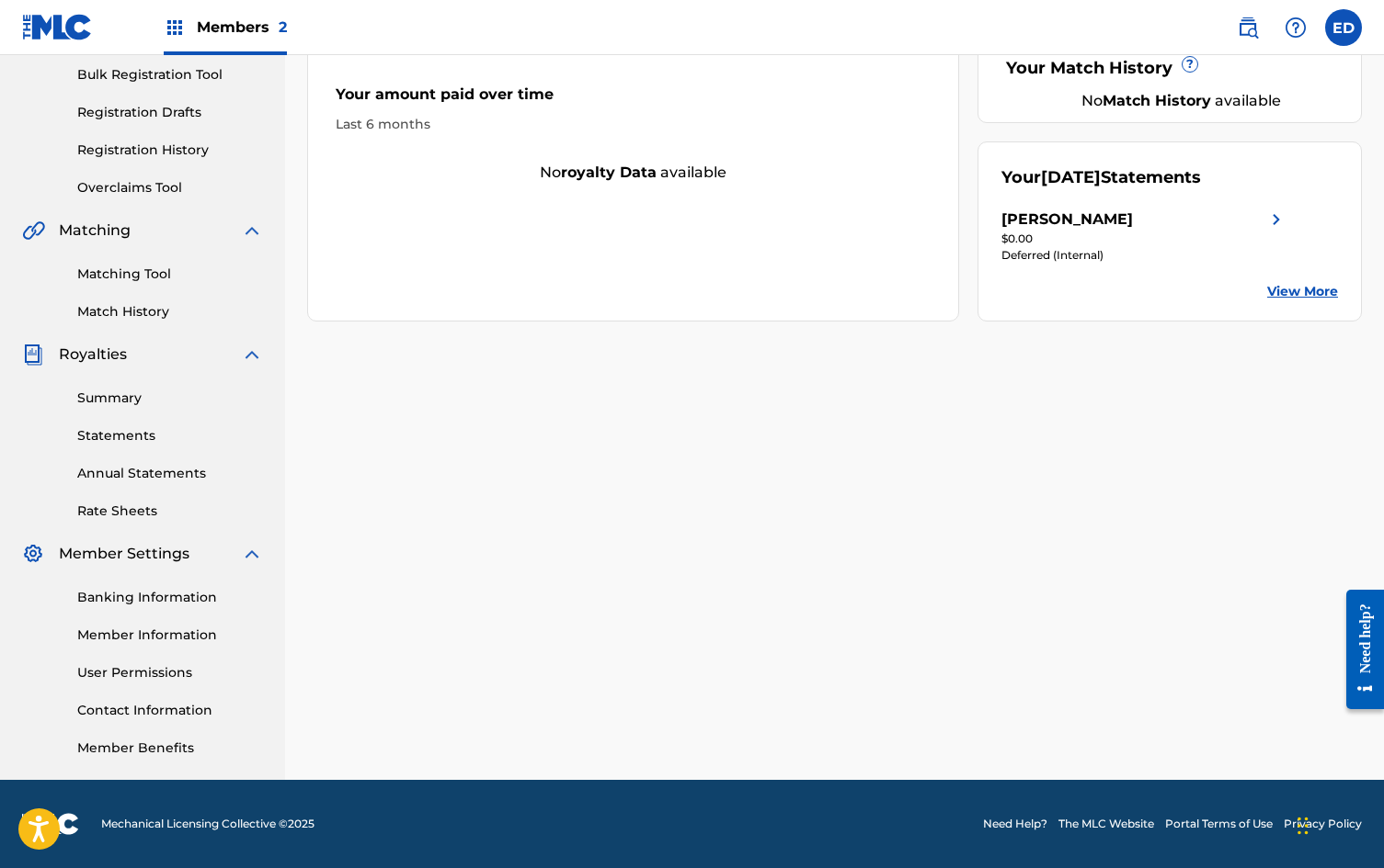
click at [98, 394] on link "Summary" at bounding box center [170, 398] width 186 height 19
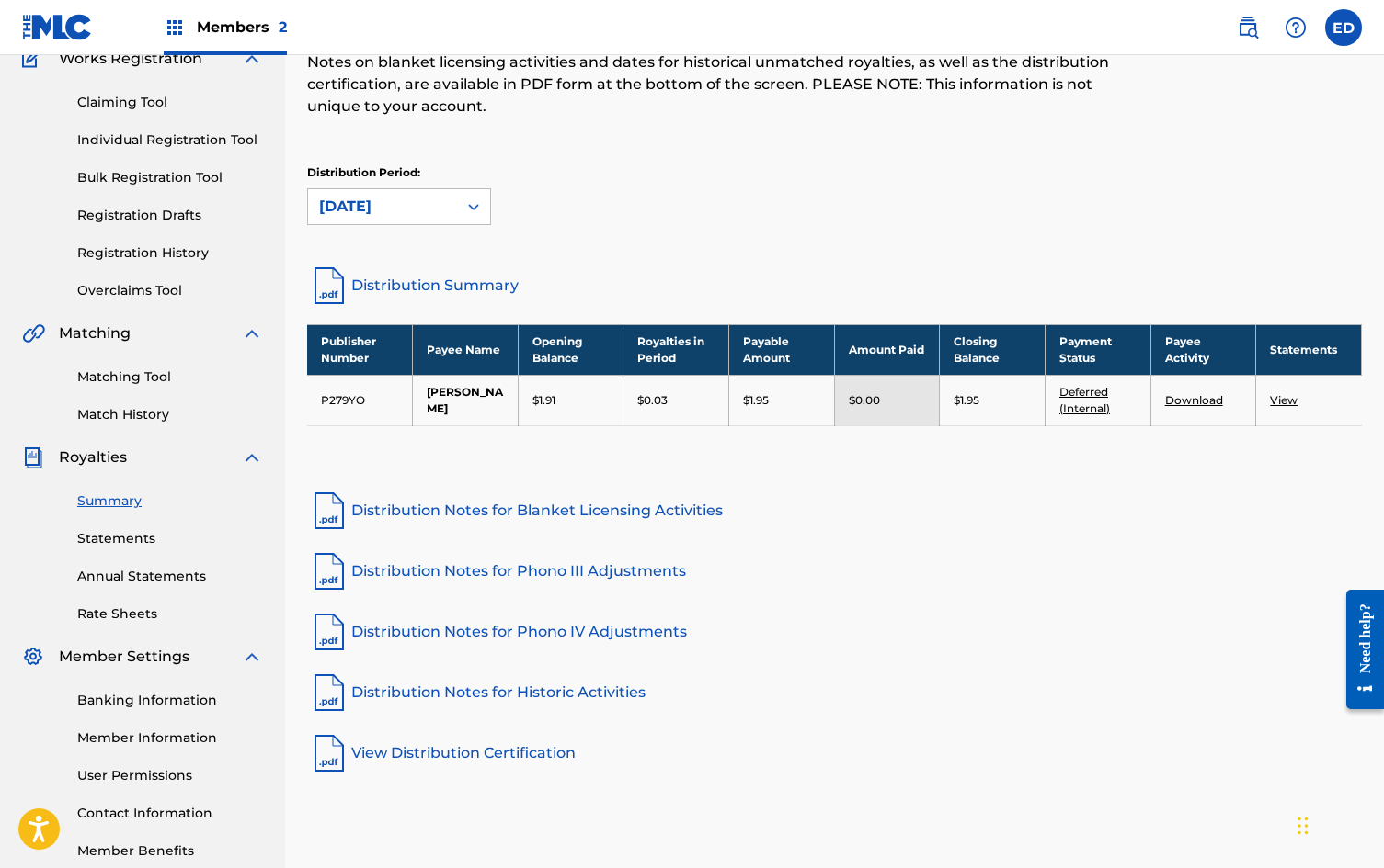
scroll to position [272, 0]
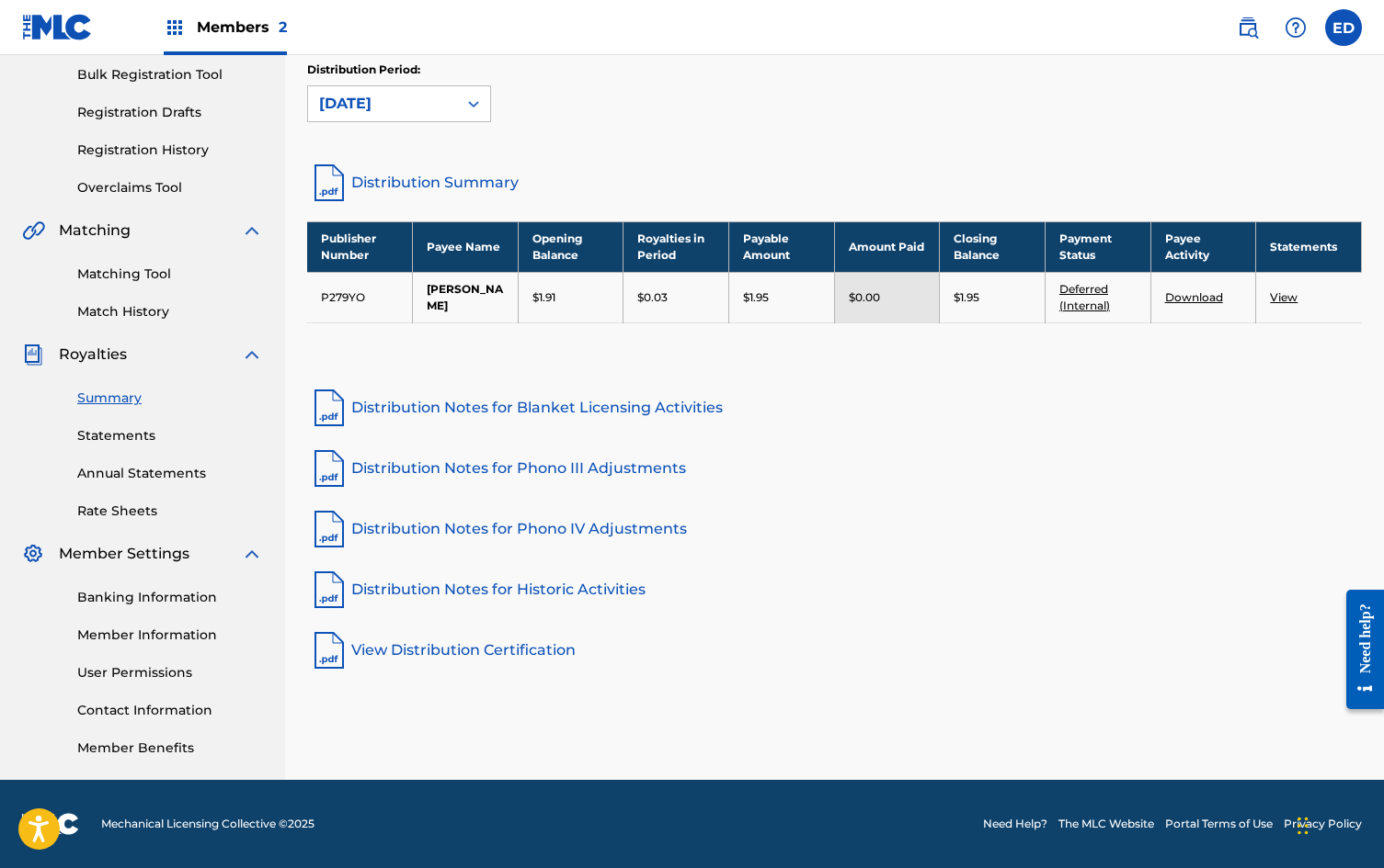
click at [1026, 422] on link "Distribution Notes for Blanket Licensing Activities" at bounding box center [834, 408] width 1054 height 44
click at [893, 473] on link "Distribution Notes for Phono III Adjustments" at bounding box center [834, 469] width 1054 height 44
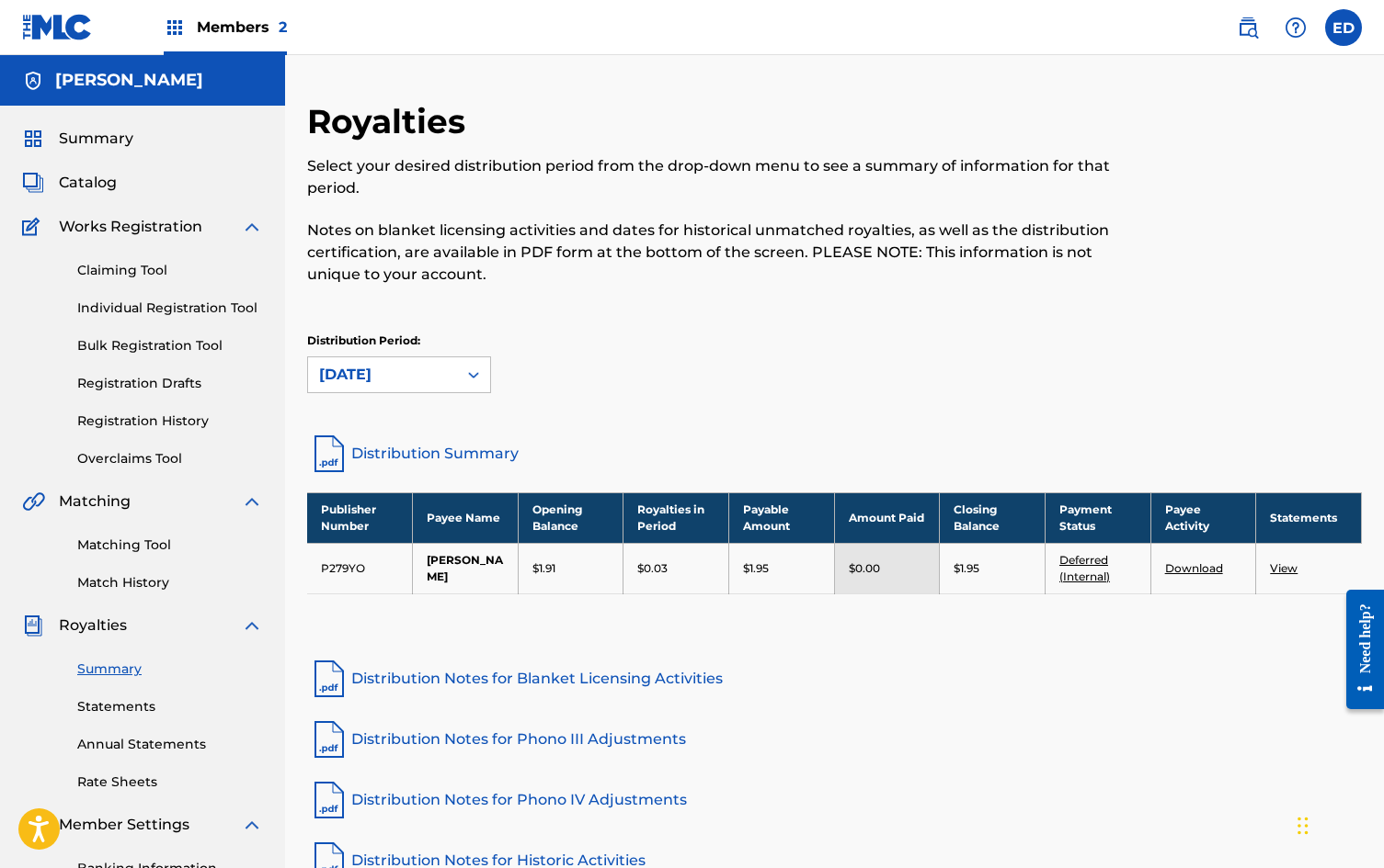
click at [121, 187] on div "Catalog" at bounding box center [142, 182] width 241 height 22
click at [91, 187] on span "Catalog" at bounding box center [88, 182] width 58 height 22
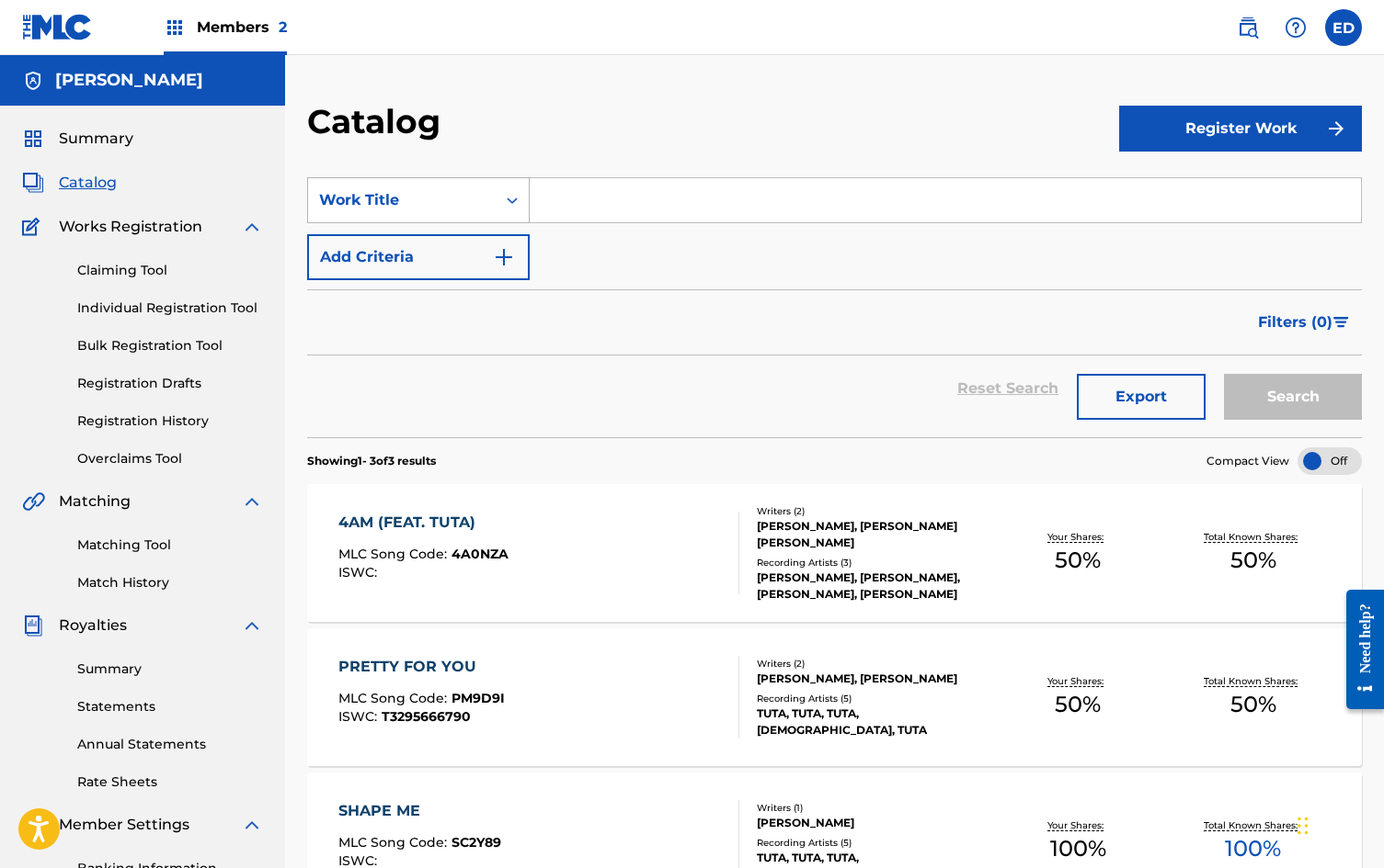
click at [505, 200] on icon "Search Form" at bounding box center [512, 200] width 18 height 18
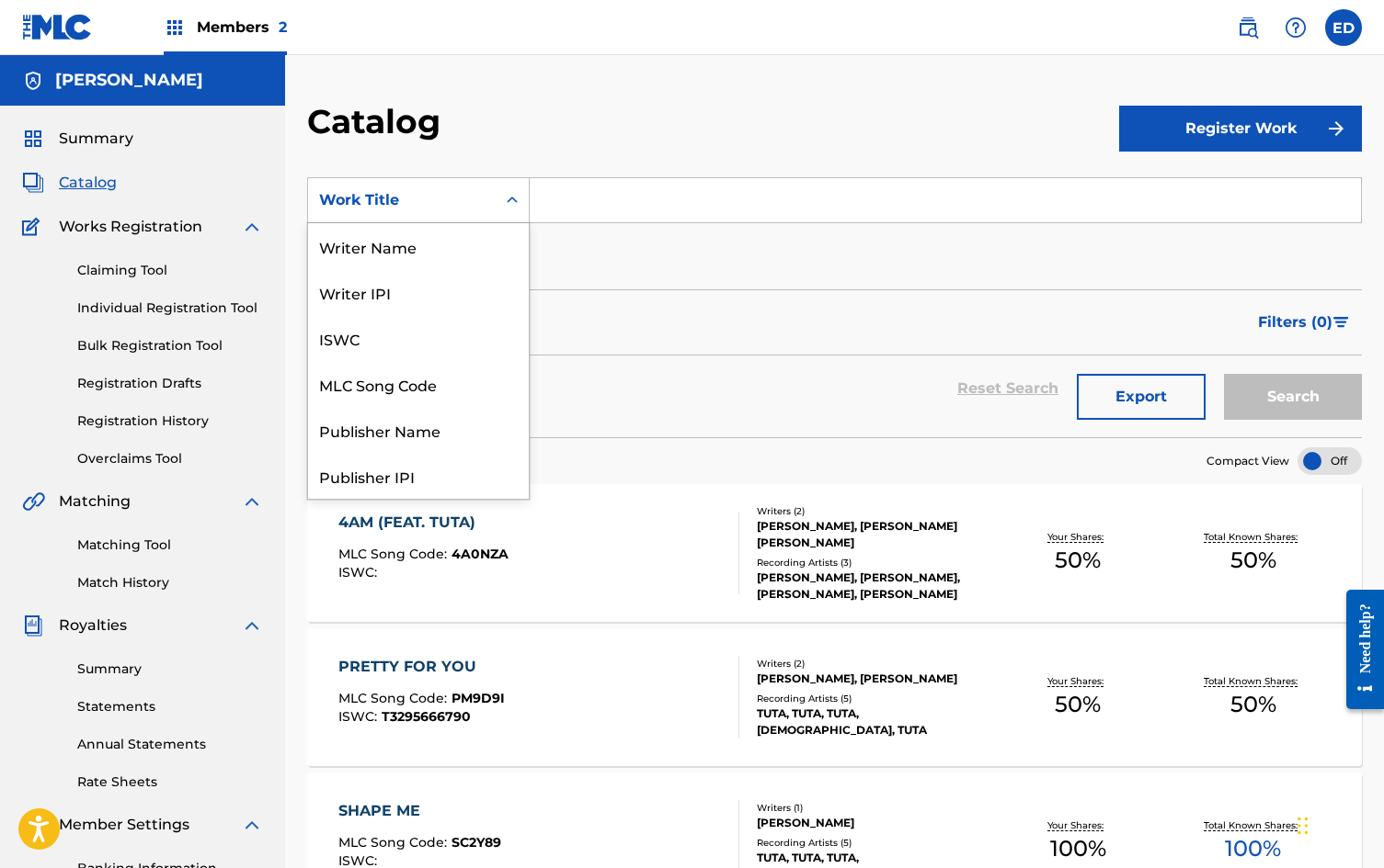
scroll to position [275, 0]
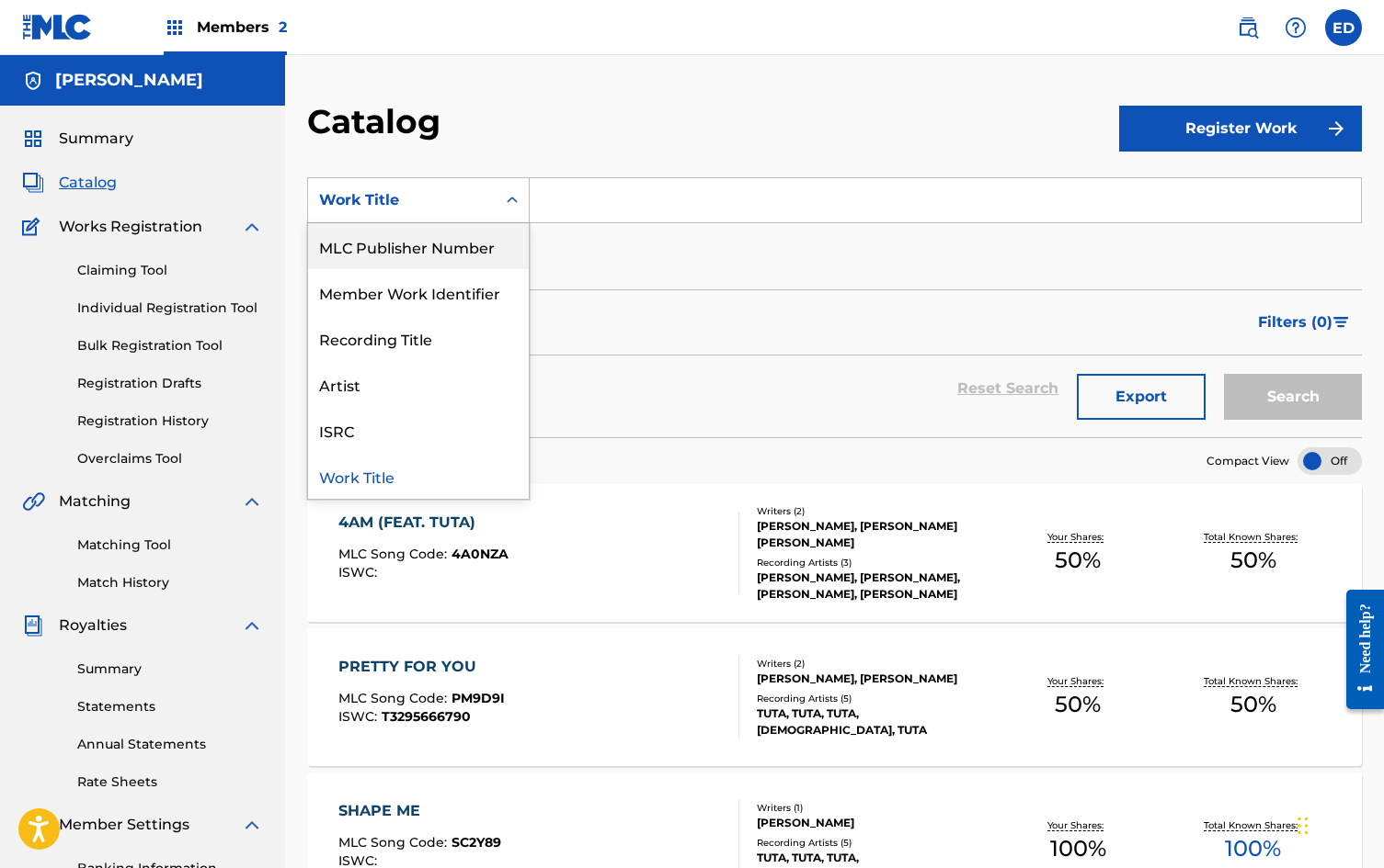
click at [519, 198] on icon "Search Form" at bounding box center [512, 200] width 18 height 18
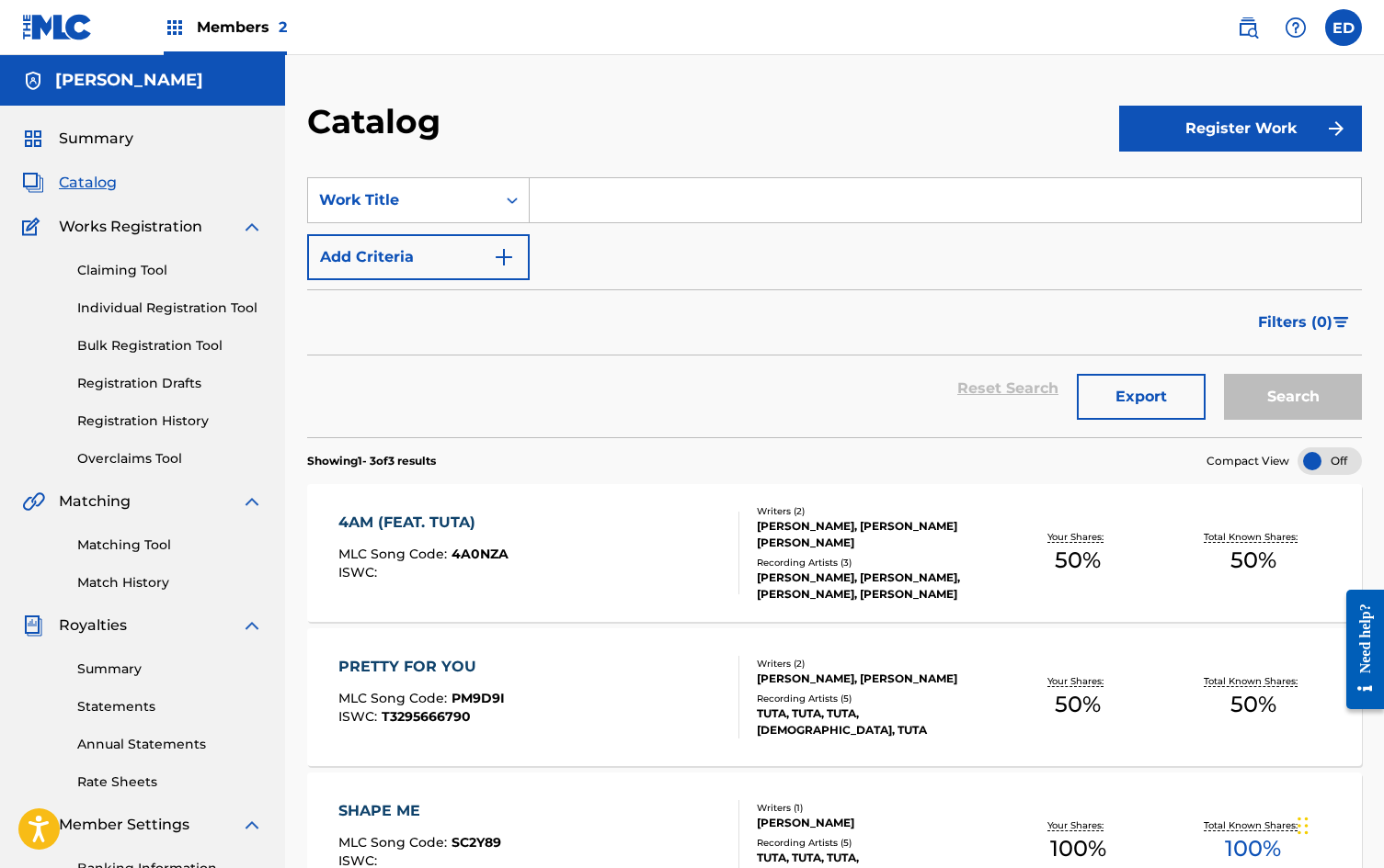
click at [519, 198] on icon "Search Form" at bounding box center [512, 200] width 18 height 18
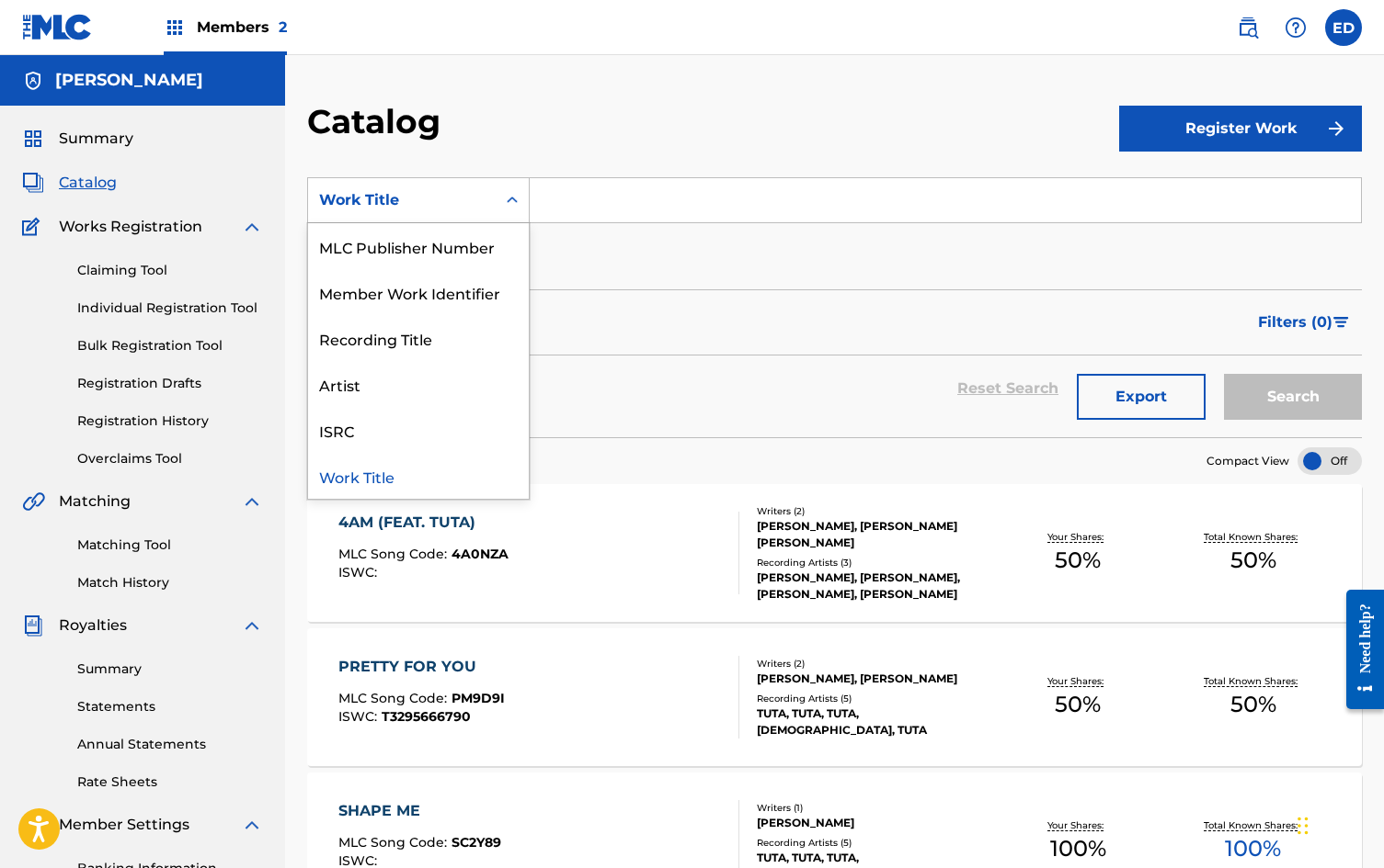
click at [519, 198] on icon "Search Form" at bounding box center [512, 200] width 18 height 18
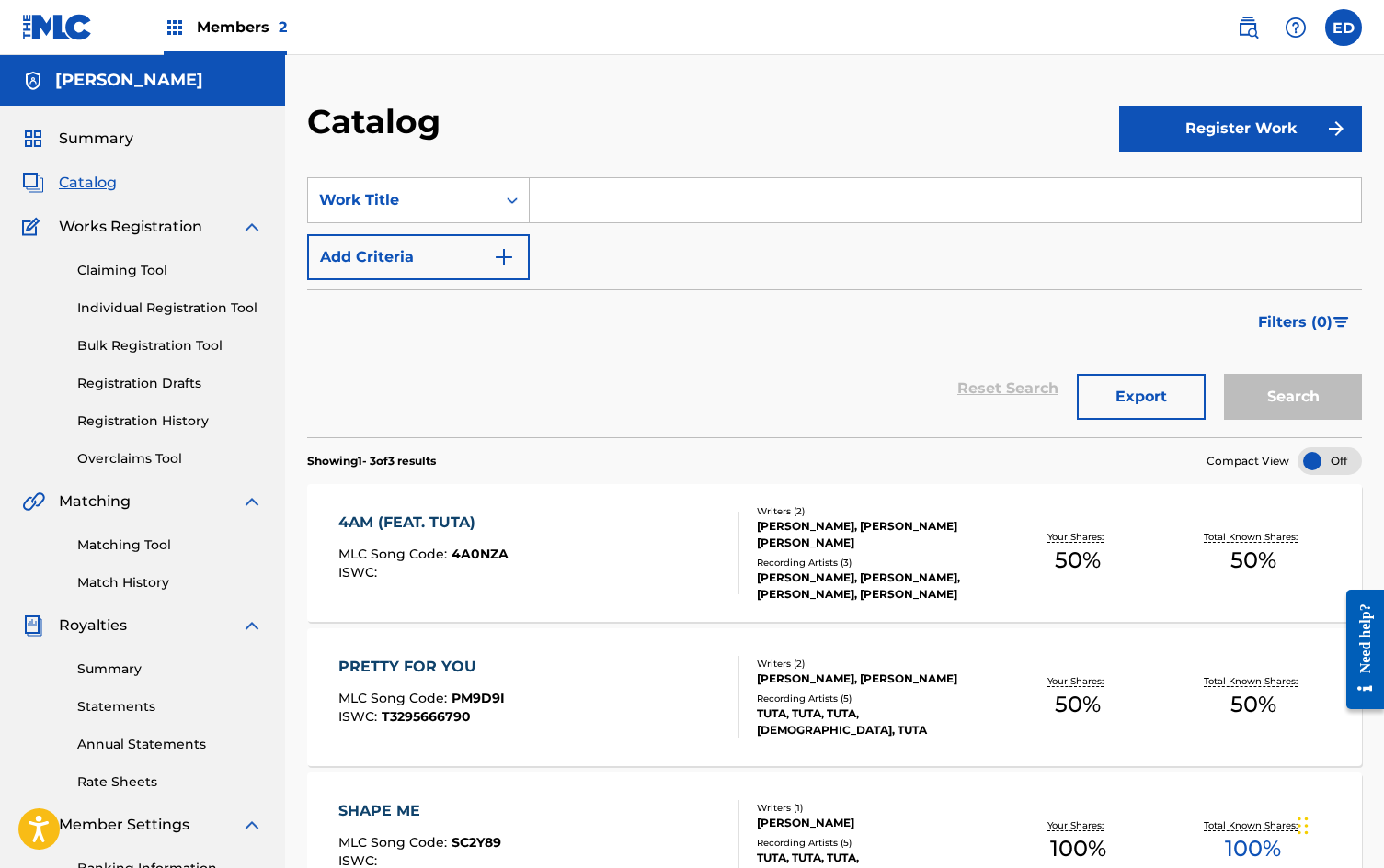
click at [519, 198] on icon "Search Form" at bounding box center [512, 200] width 18 height 18
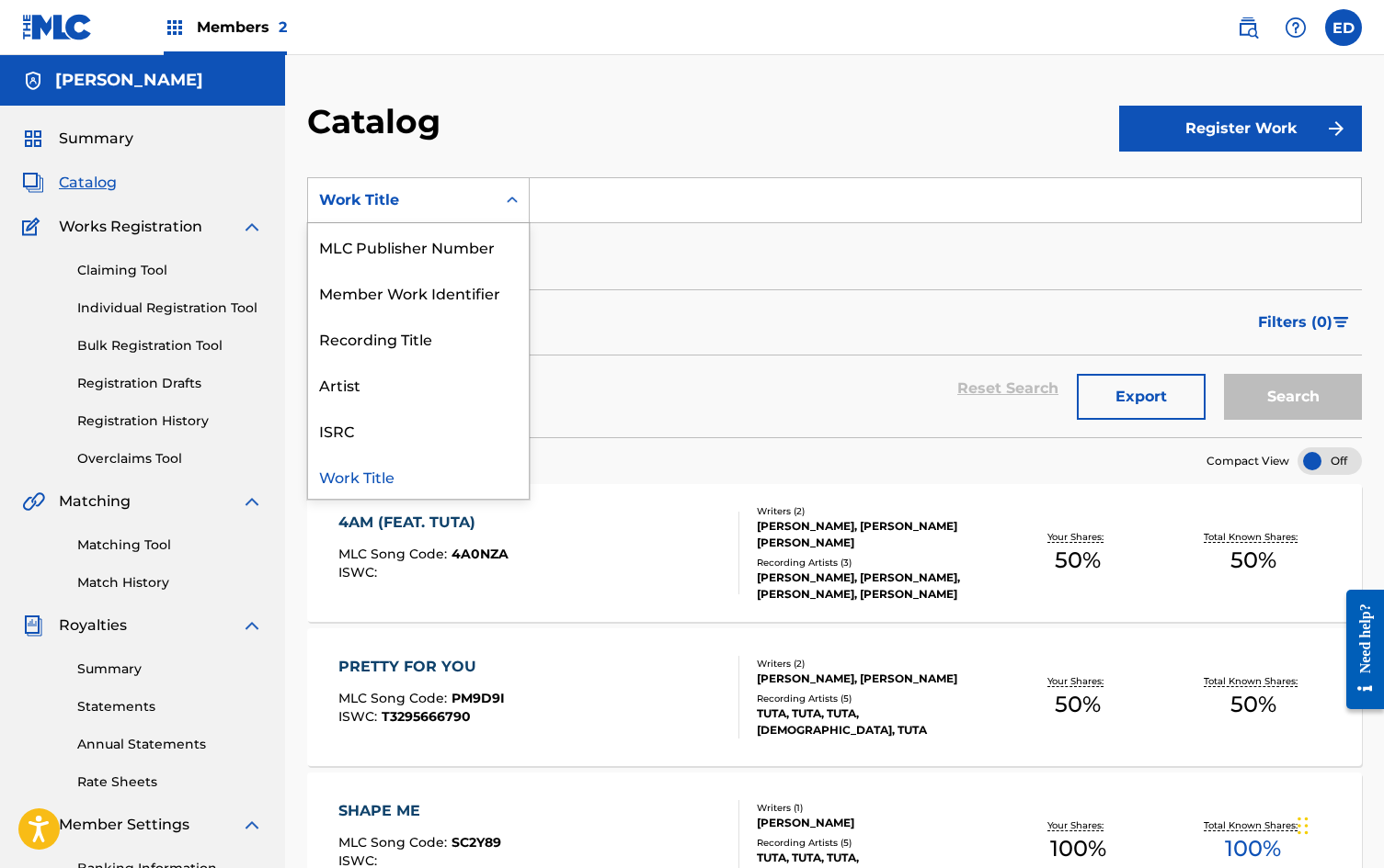
click at [519, 198] on icon "Search Form" at bounding box center [512, 200] width 18 height 18
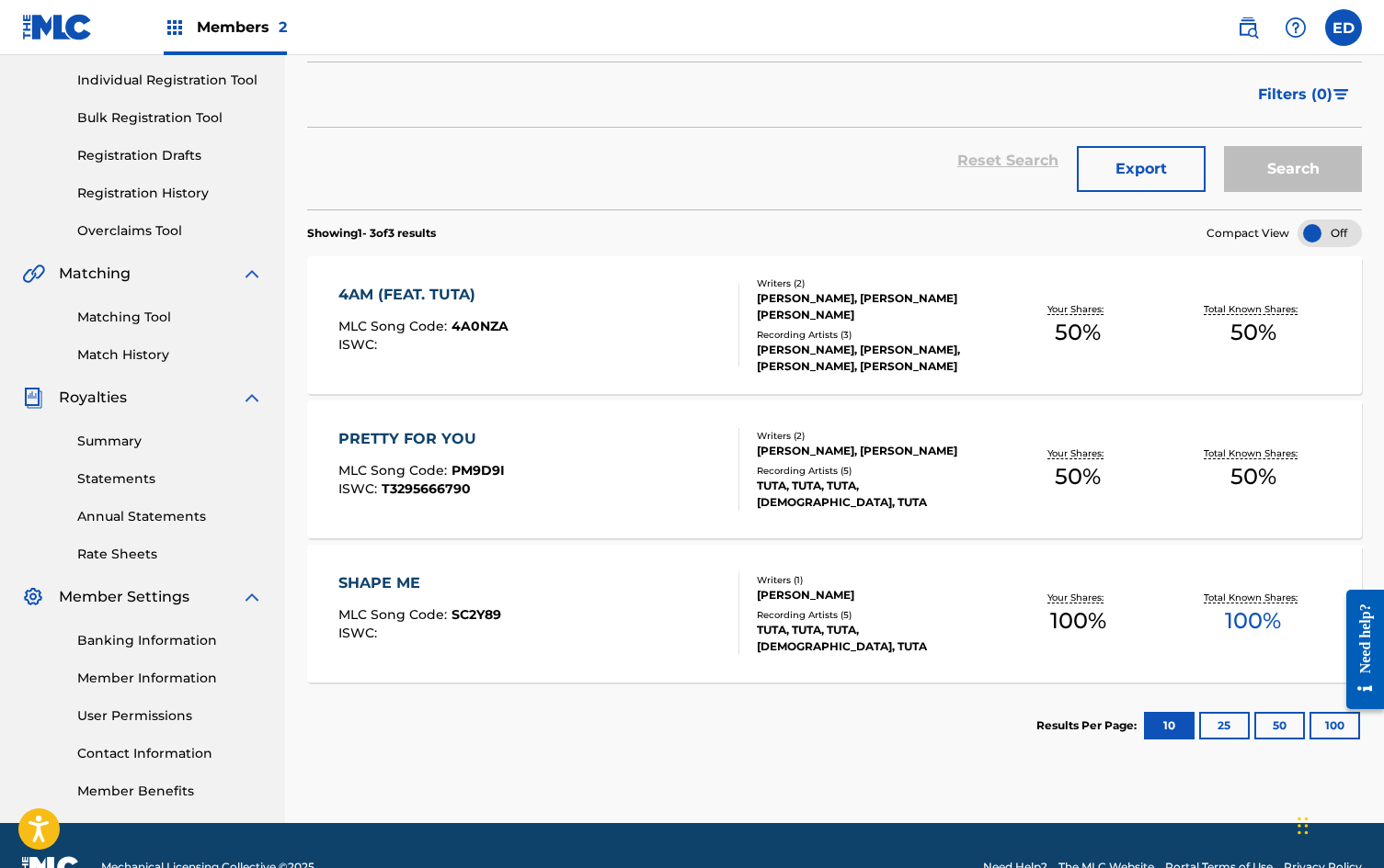
scroll to position [230, 0]
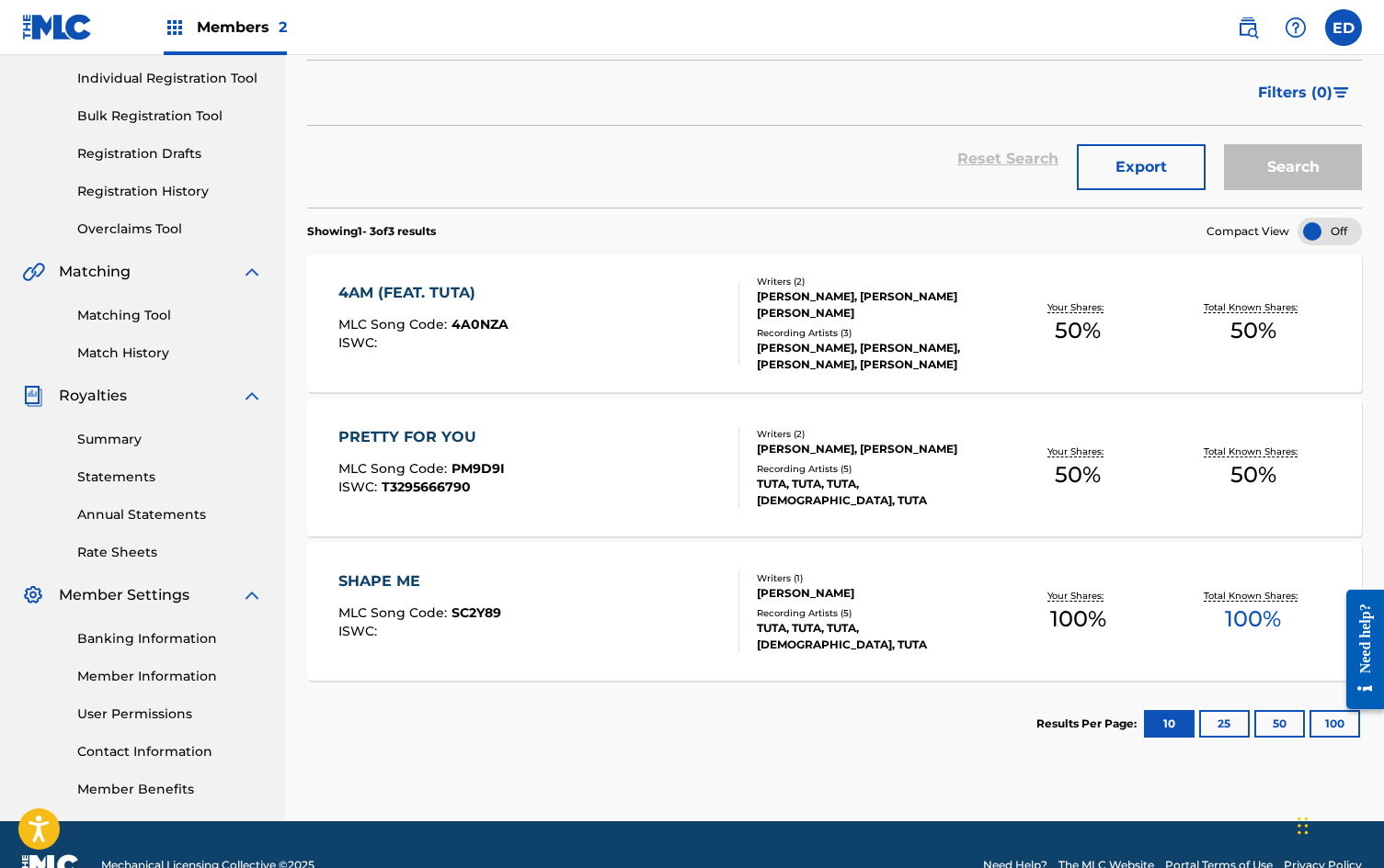
click at [130, 317] on link "Matching Tool" at bounding box center [170, 315] width 186 height 19
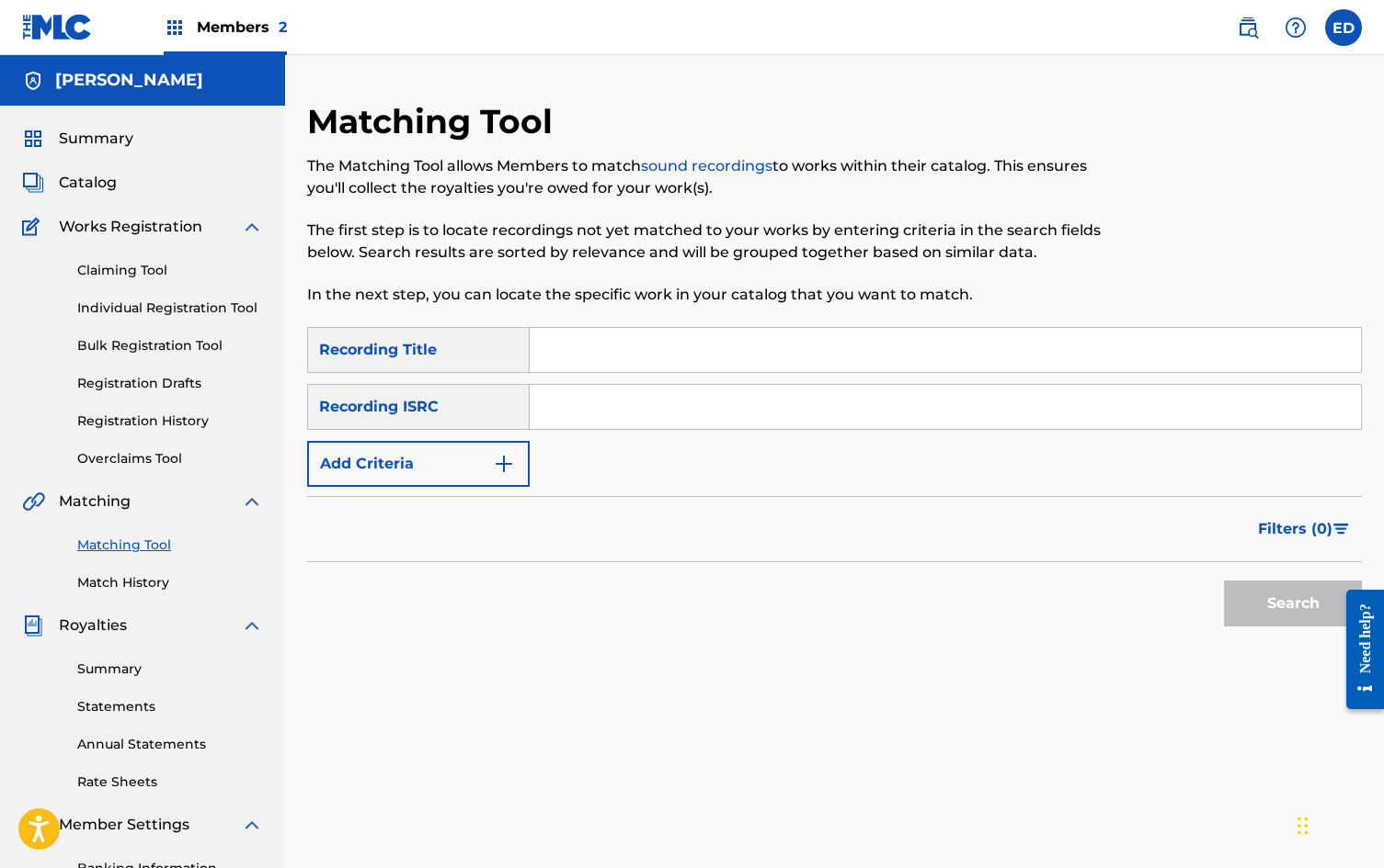
click at [69, 180] on span "Catalog" at bounding box center [88, 182] width 58 height 22
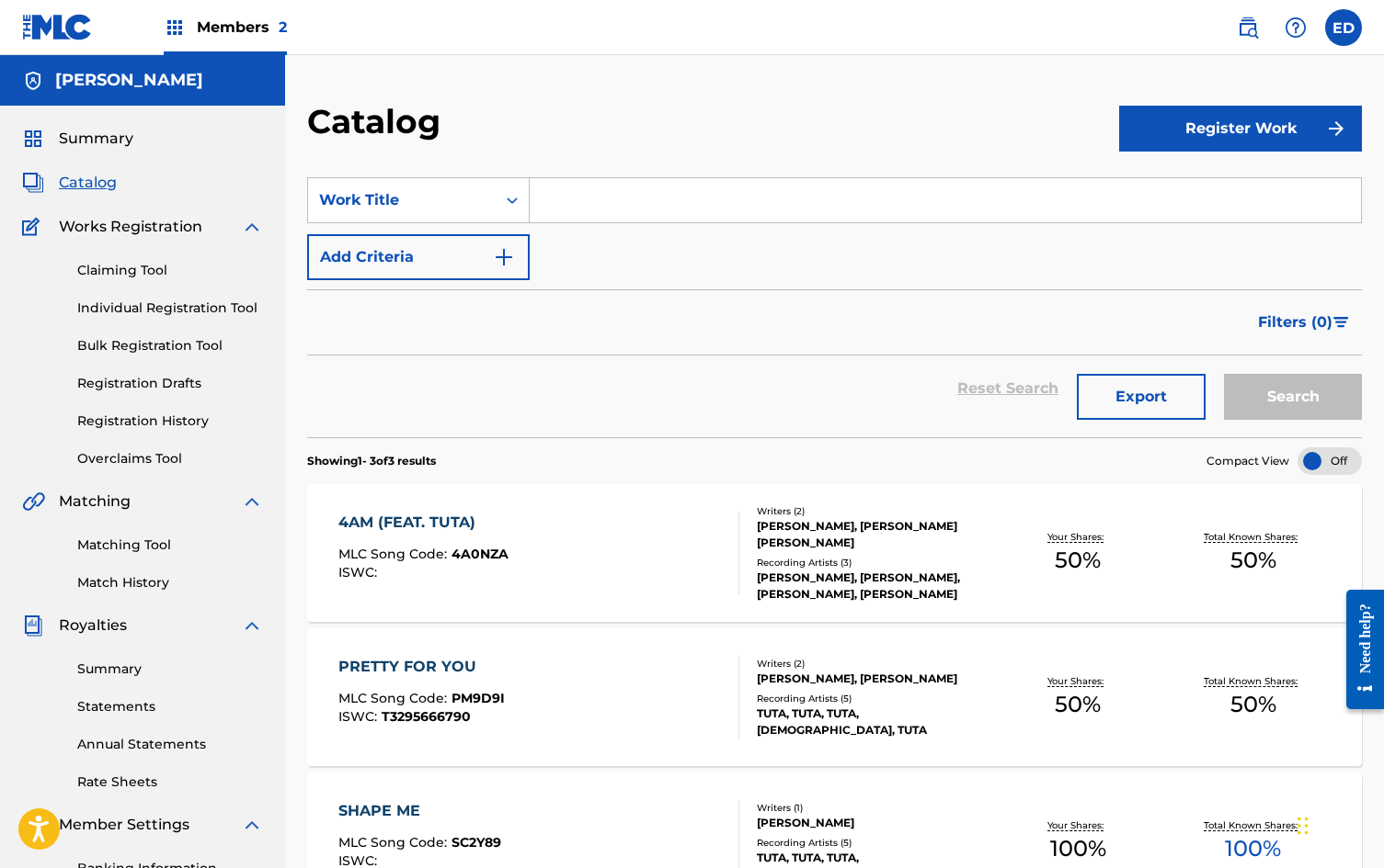
click at [102, 145] on span "Summary" at bounding box center [96, 138] width 74 height 22
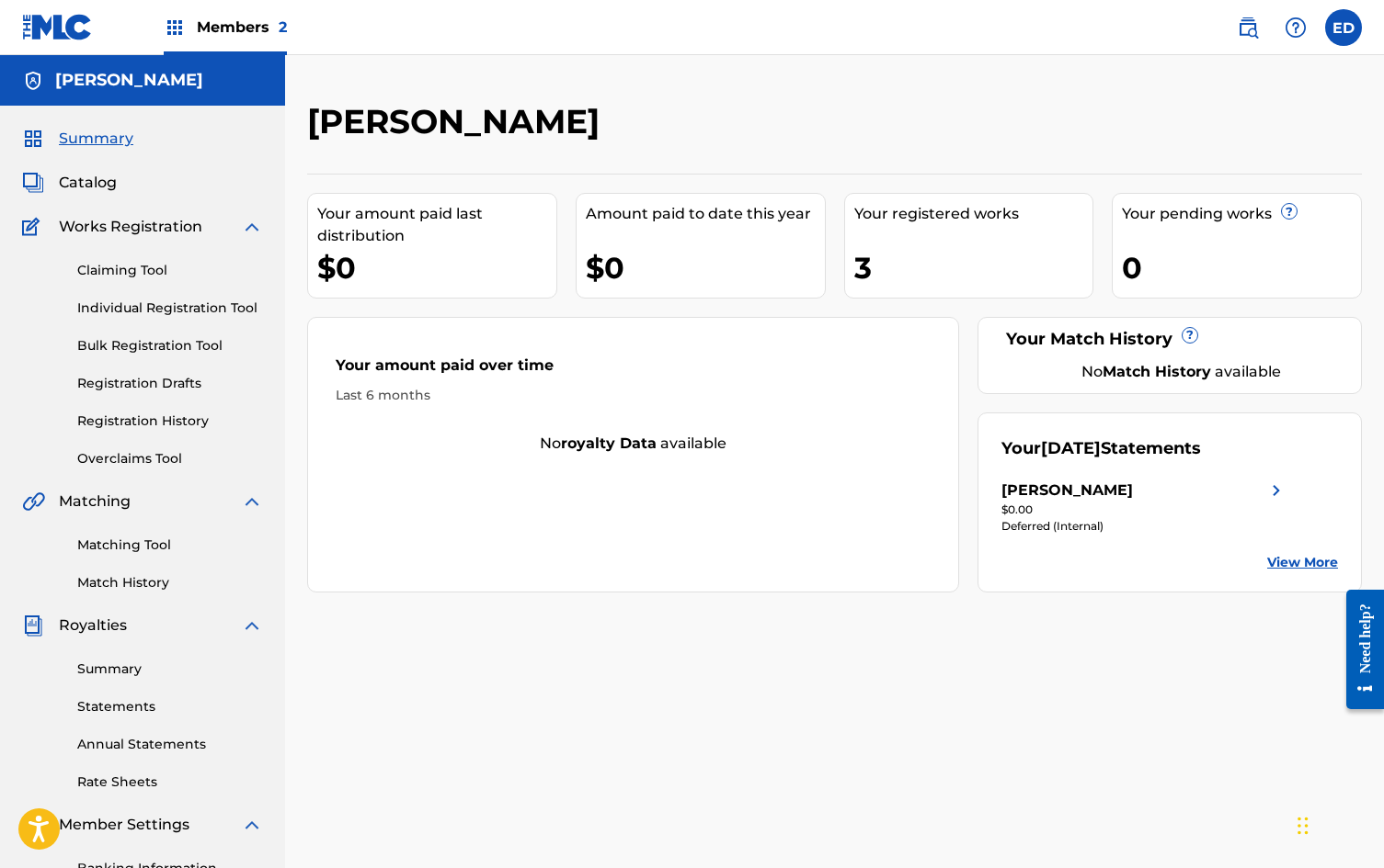
click at [134, 272] on link "Claiming Tool" at bounding box center [170, 271] width 186 height 19
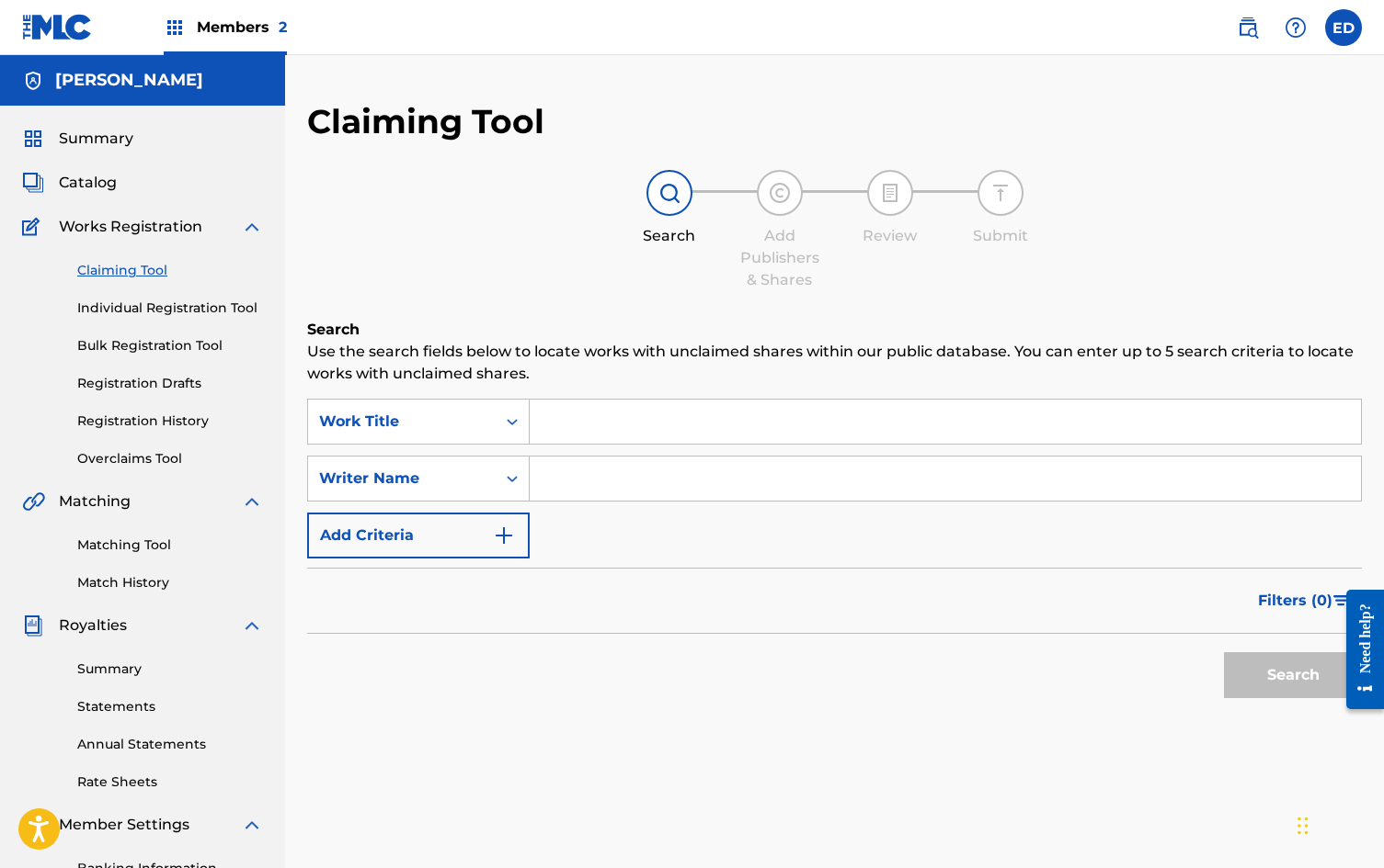
scroll to position [272, 0]
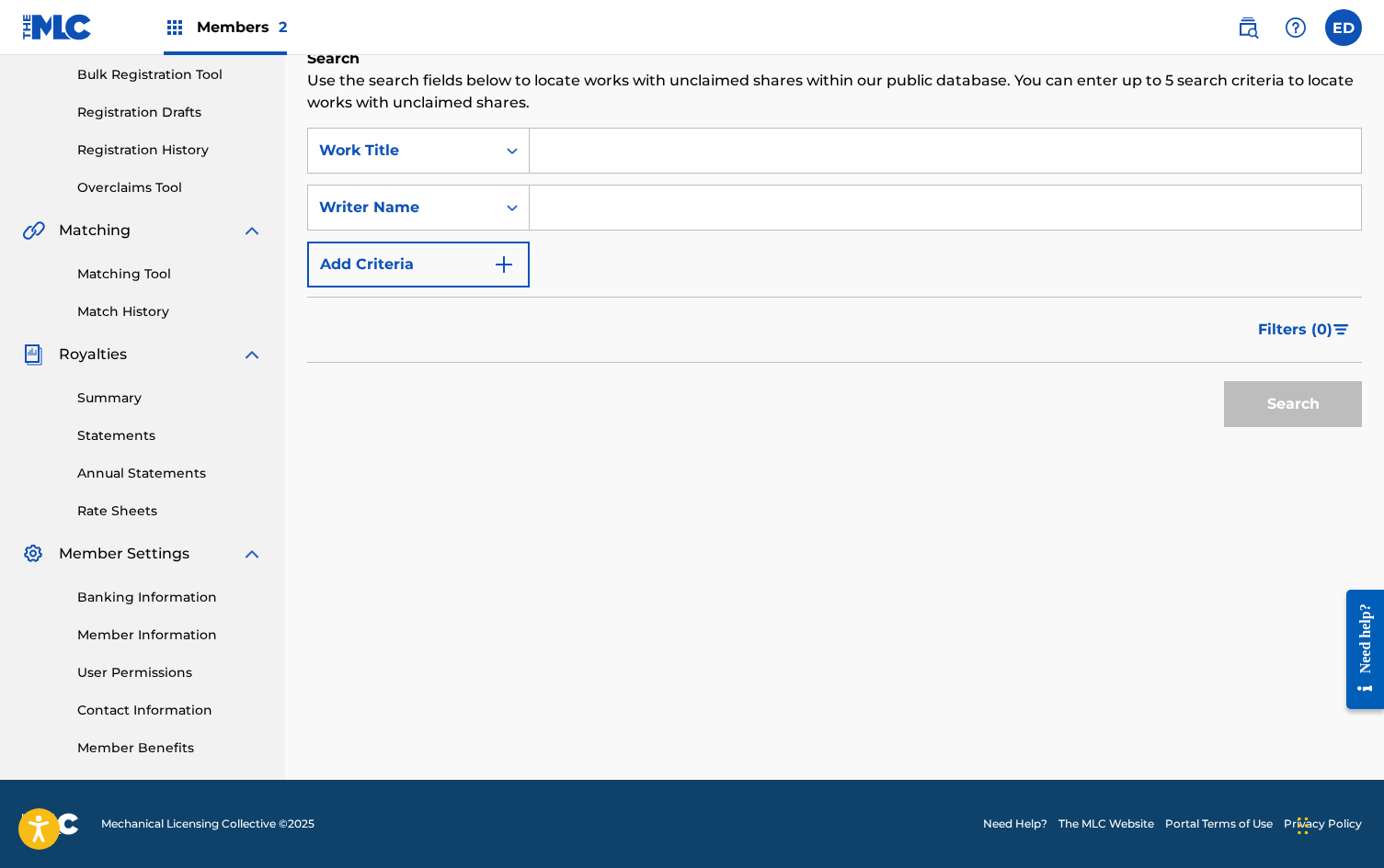
click at [125, 278] on link "Matching Tool" at bounding box center [170, 274] width 186 height 19
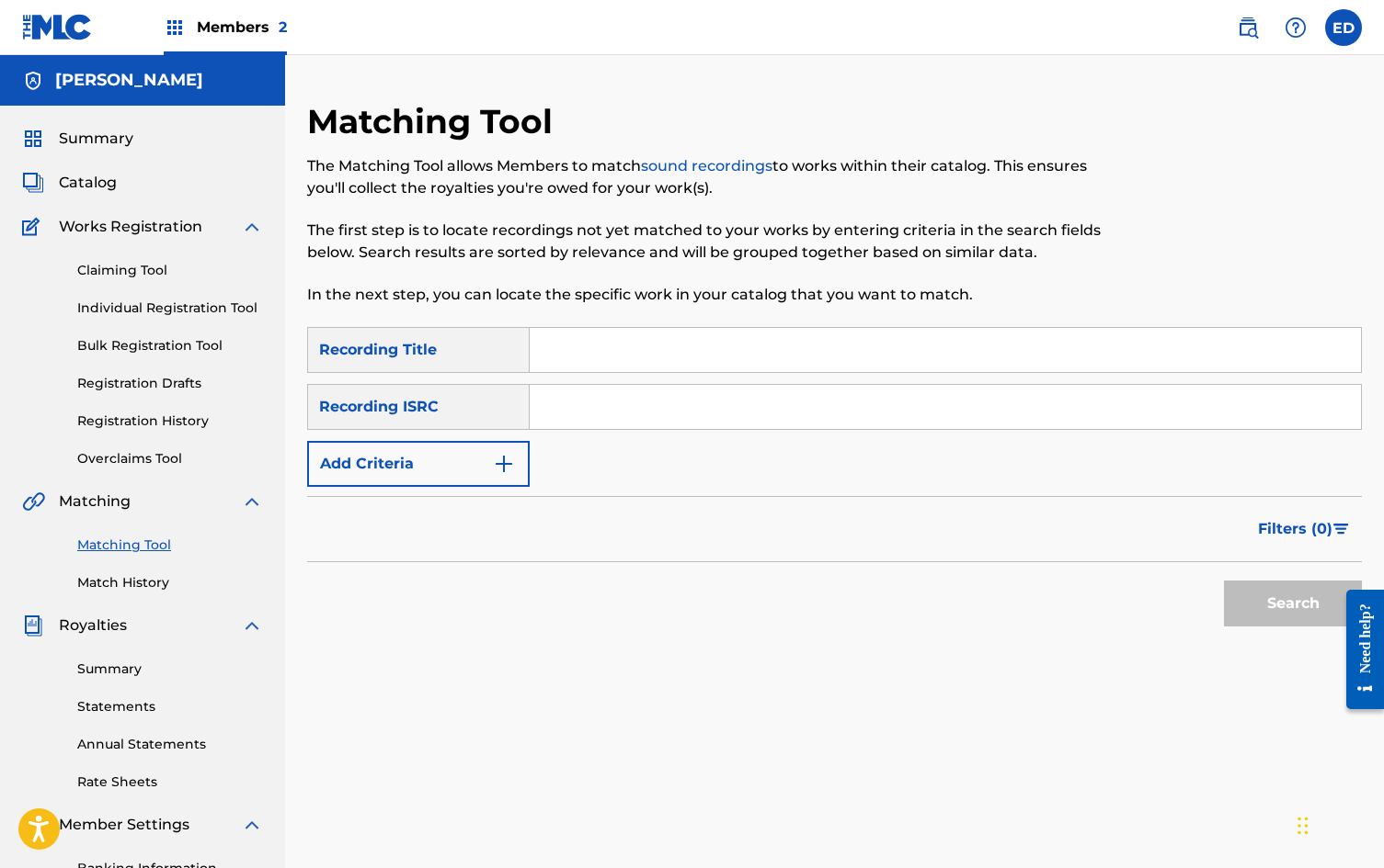
scroll to position [272, 0]
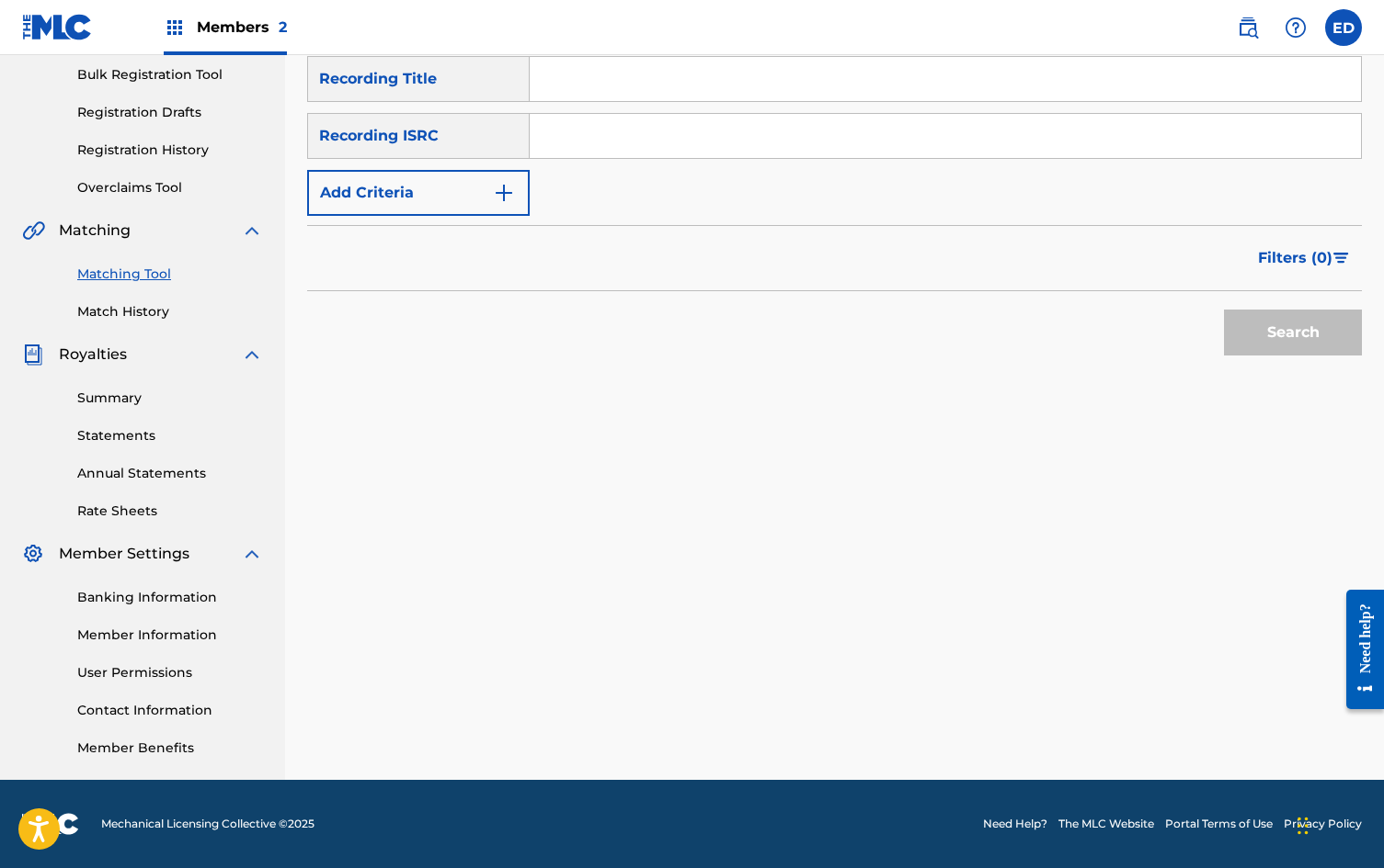
click at [132, 316] on link "Match History" at bounding box center [170, 312] width 186 height 19
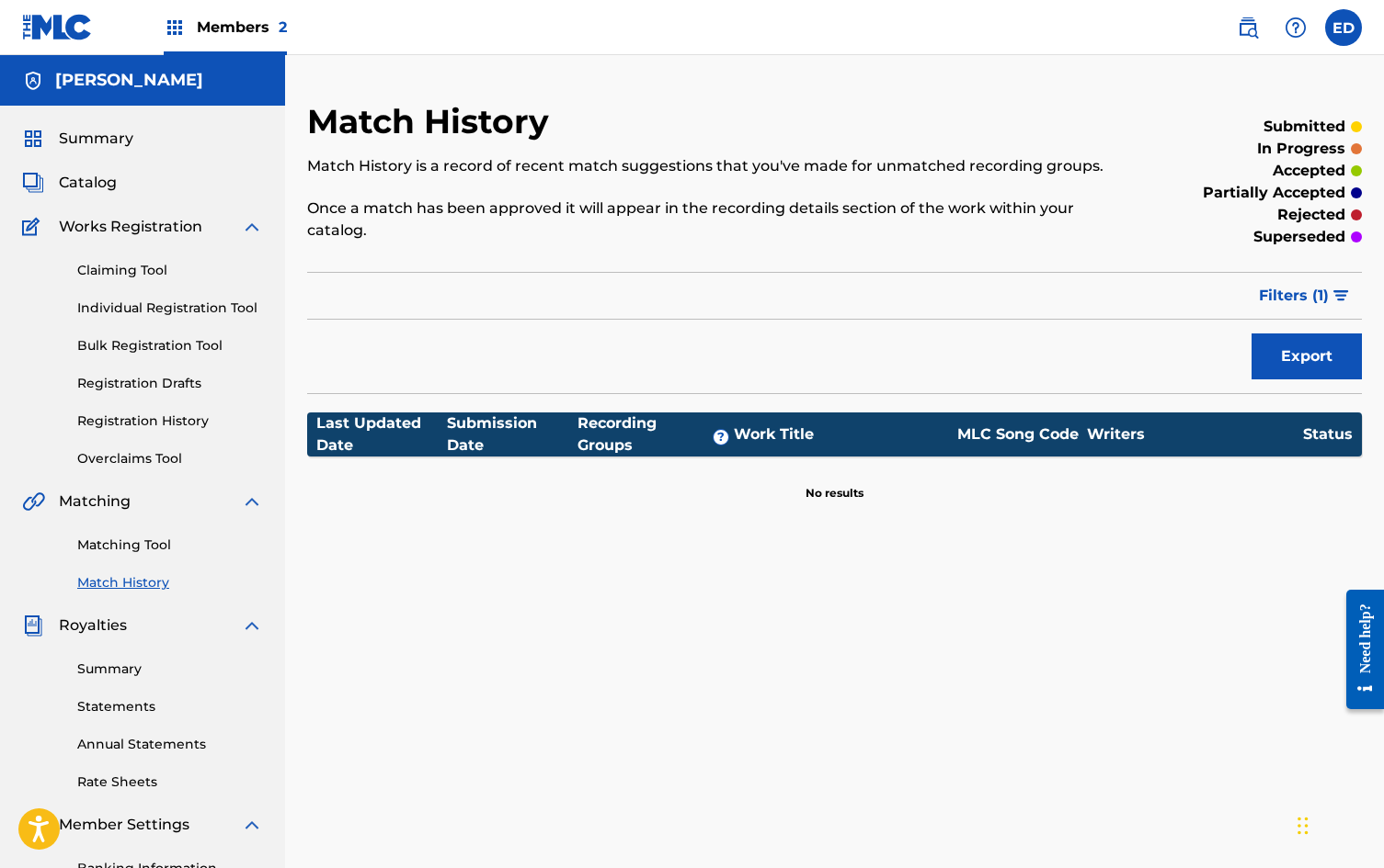
scroll to position [272, 0]
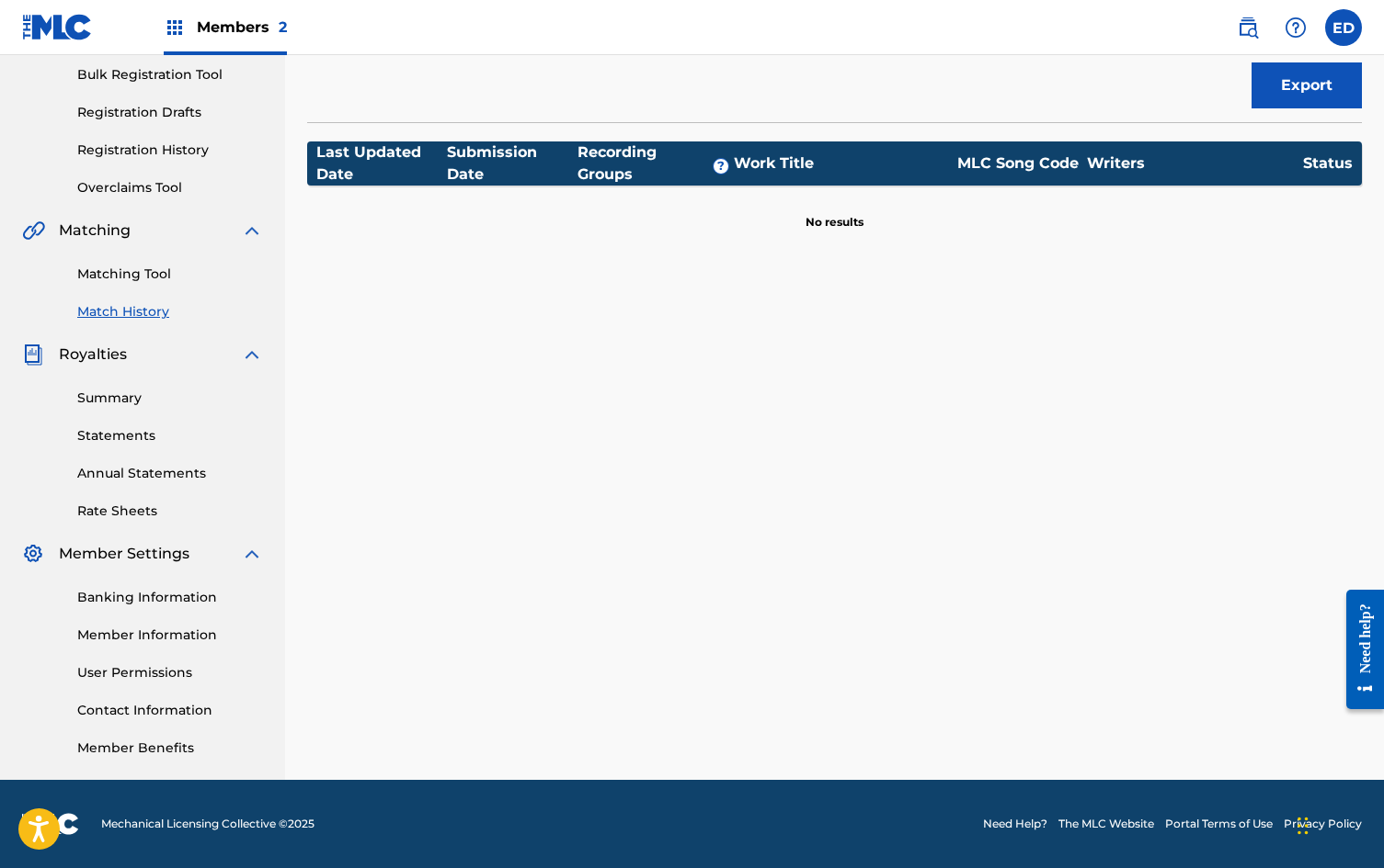
click at [136, 397] on link "Summary" at bounding box center [170, 398] width 186 height 19
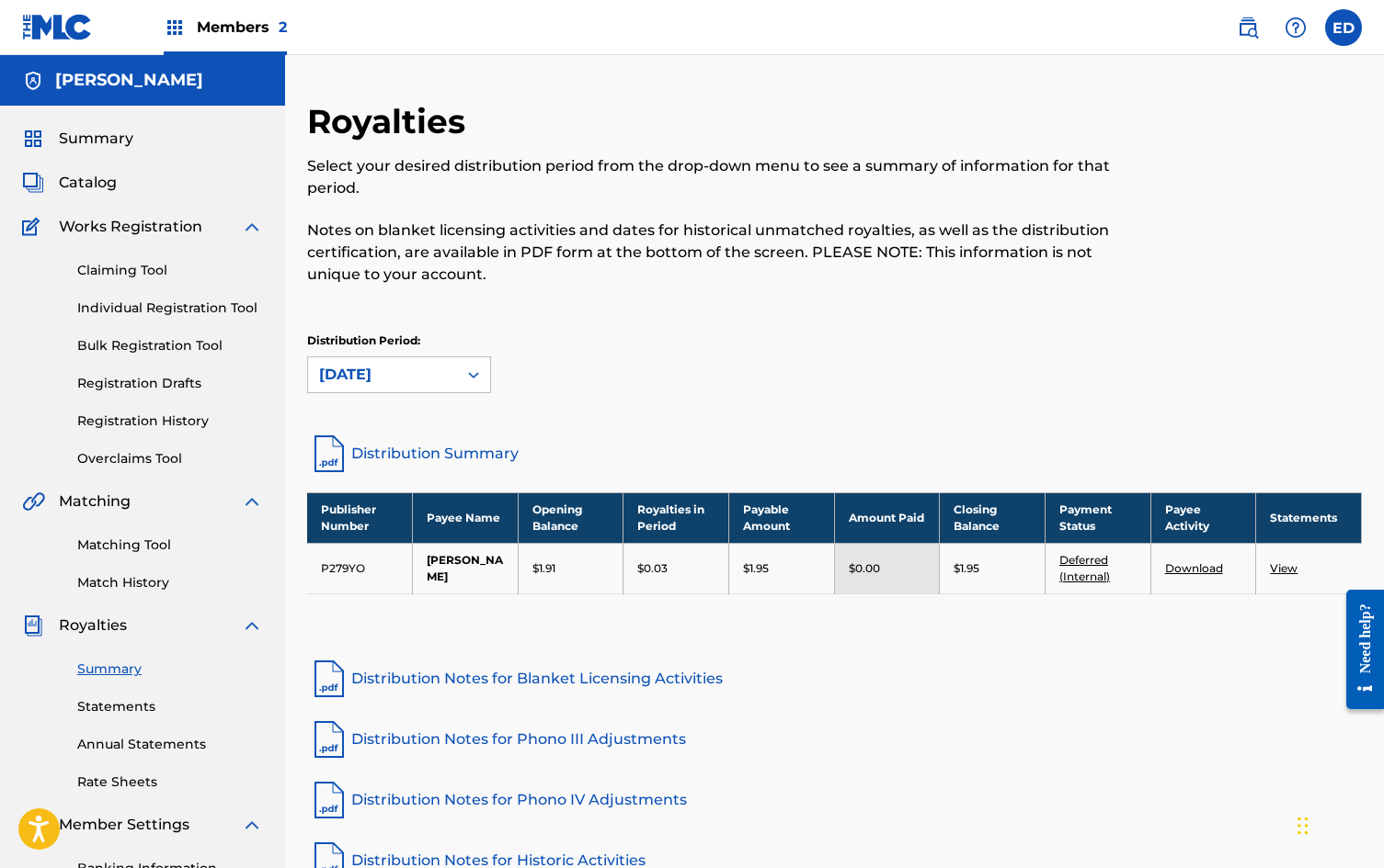
scroll to position [272, 0]
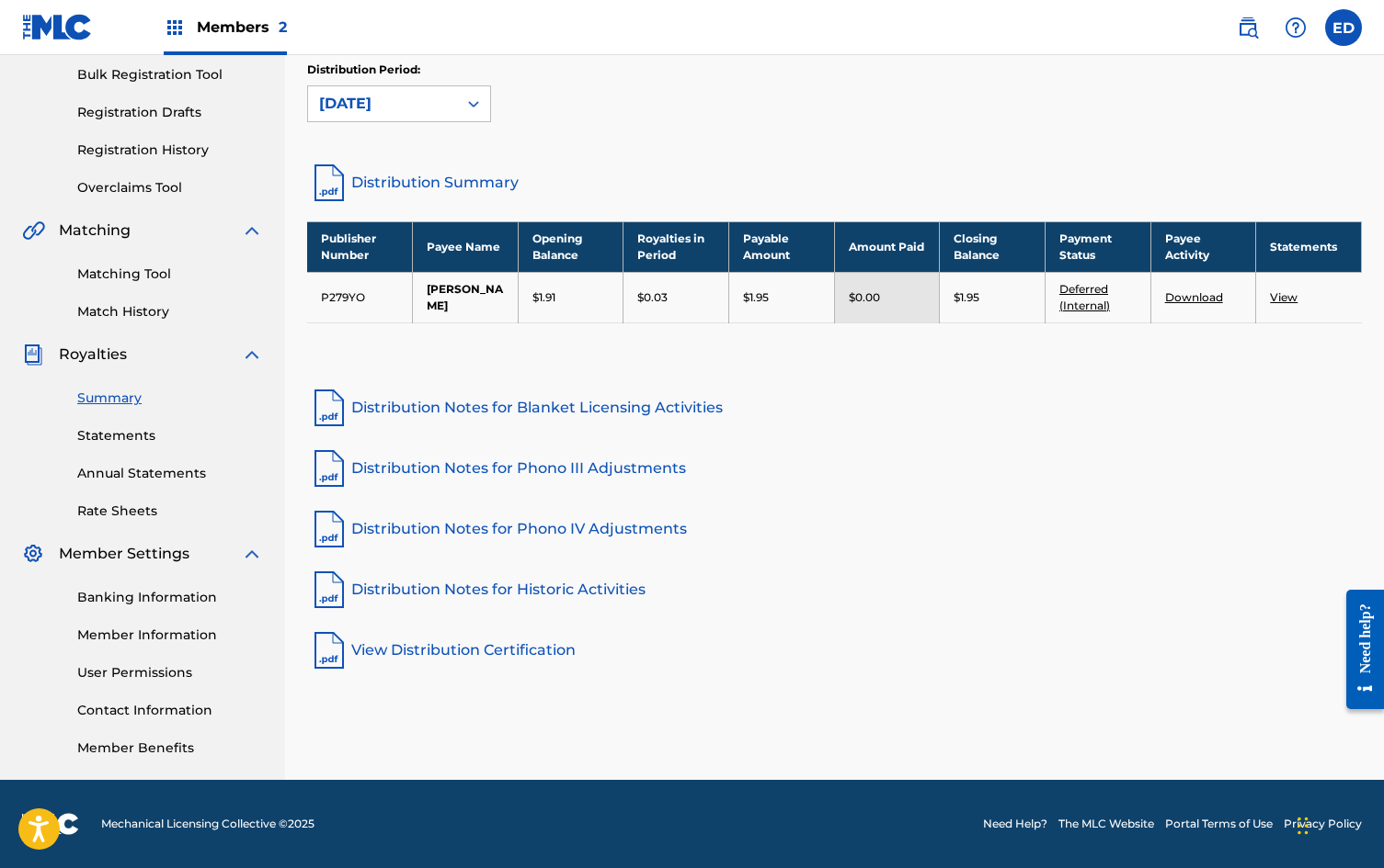
click at [107, 427] on link "Statements" at bounding box center [170, 436] width 186 height 19
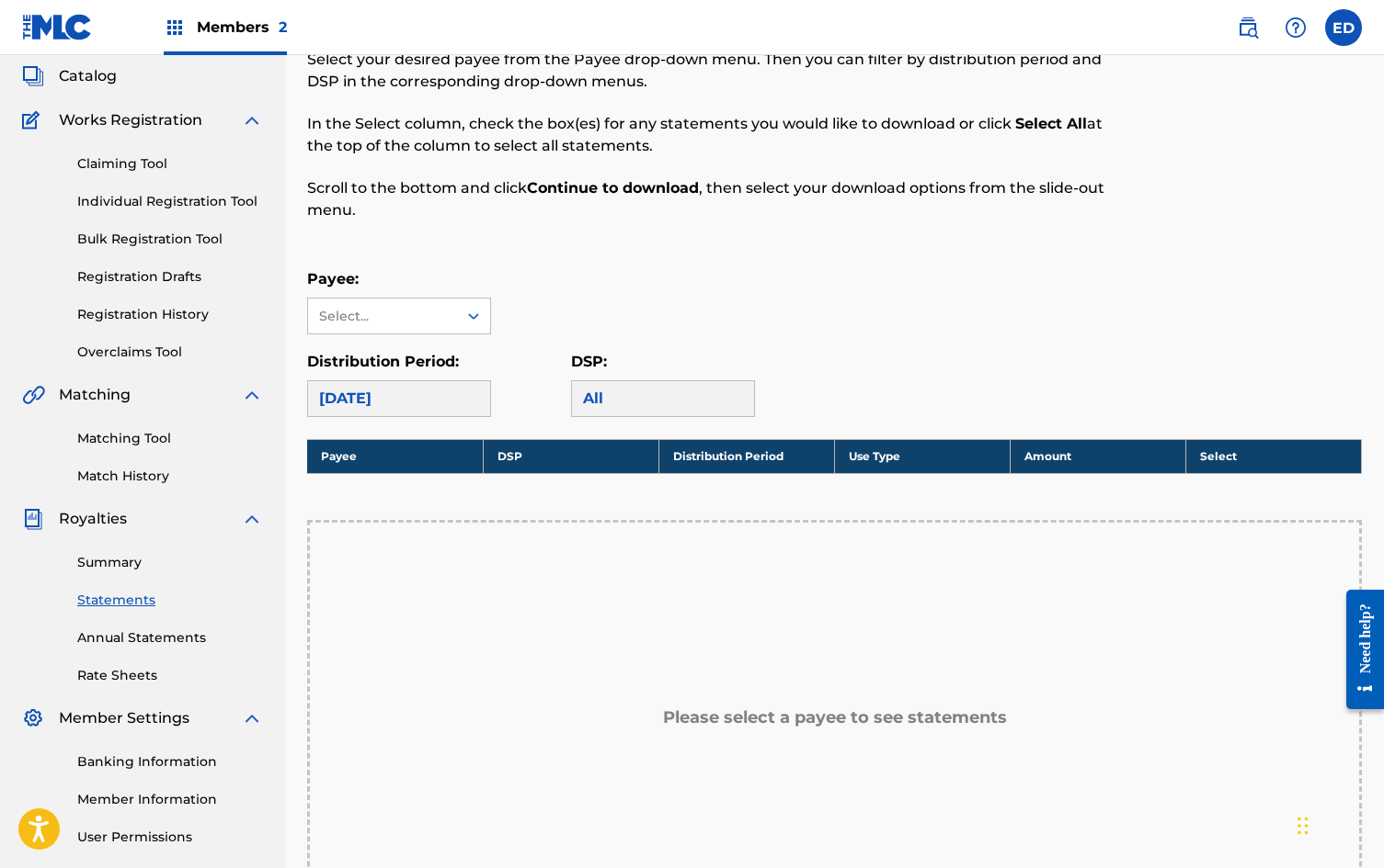
scroll to position [435, 0]
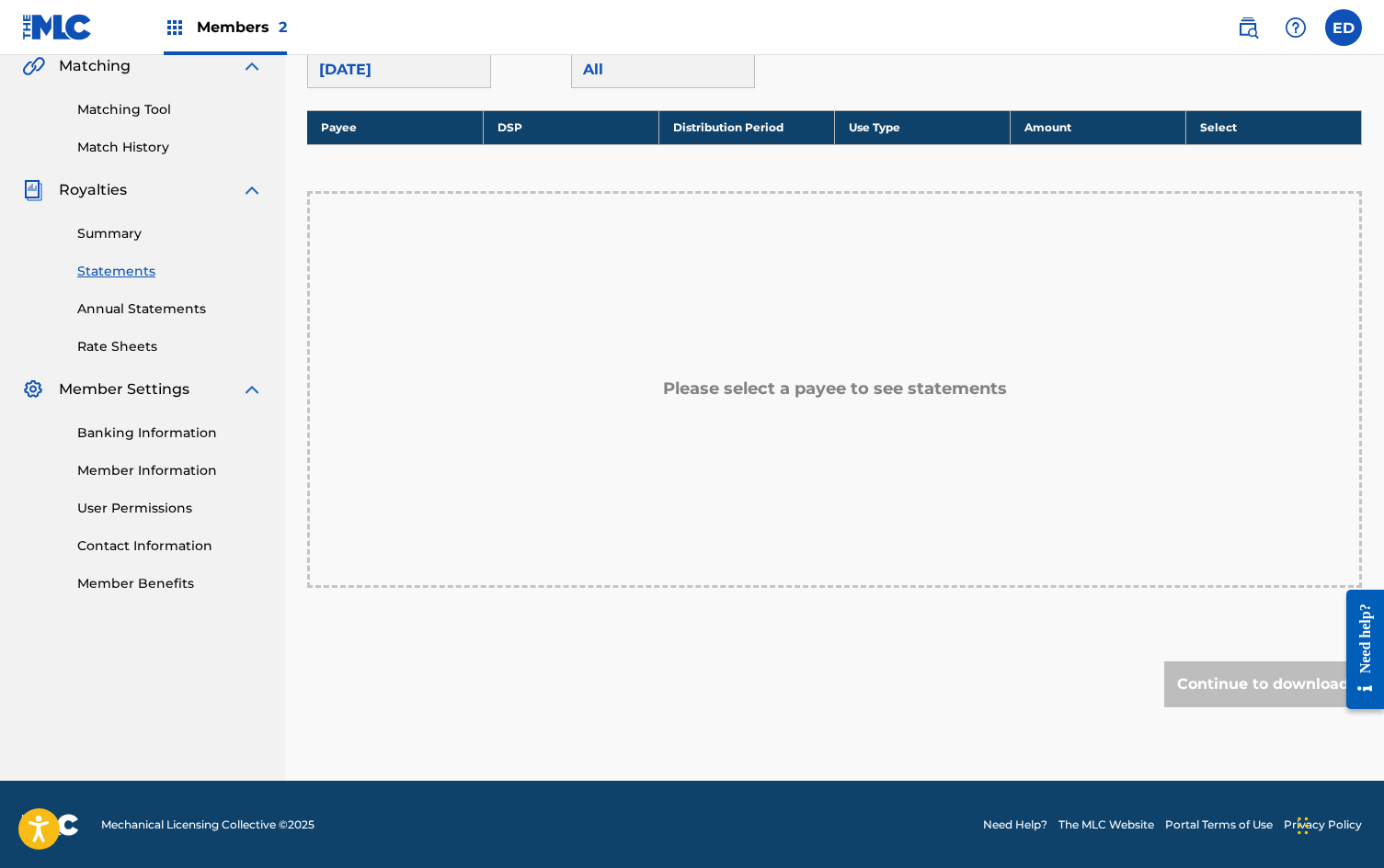
click at [133, 588] on link "Member Benefits" at bounding box center [170, 584] width 186 height 19
click at [140, 544] on link "Contact Information" at bounding box center [170, 546] width 186 height 19
